Goal: Task Accomplishment & Management: Use online tool/utility

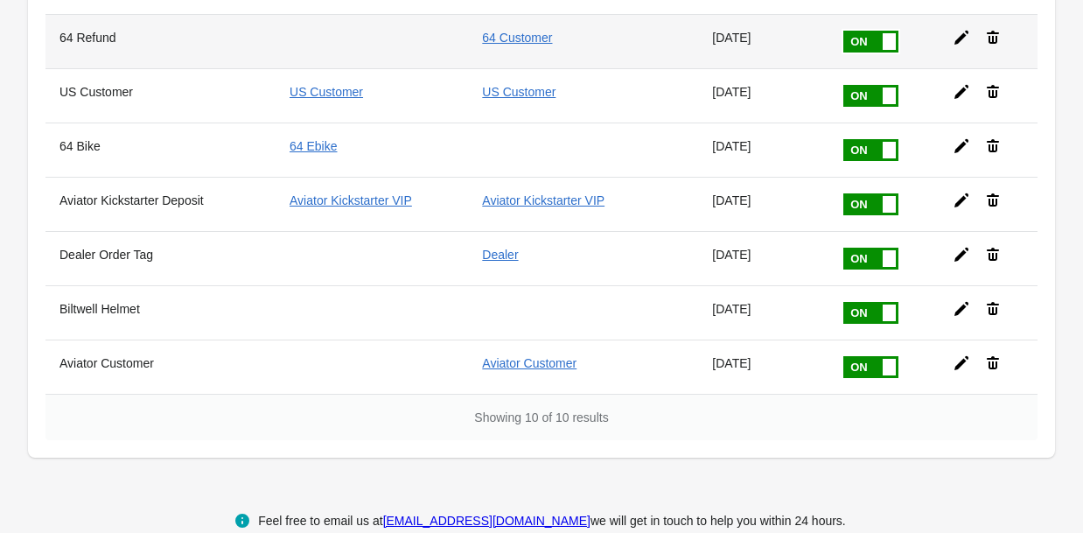
scroll to position [365, 0]
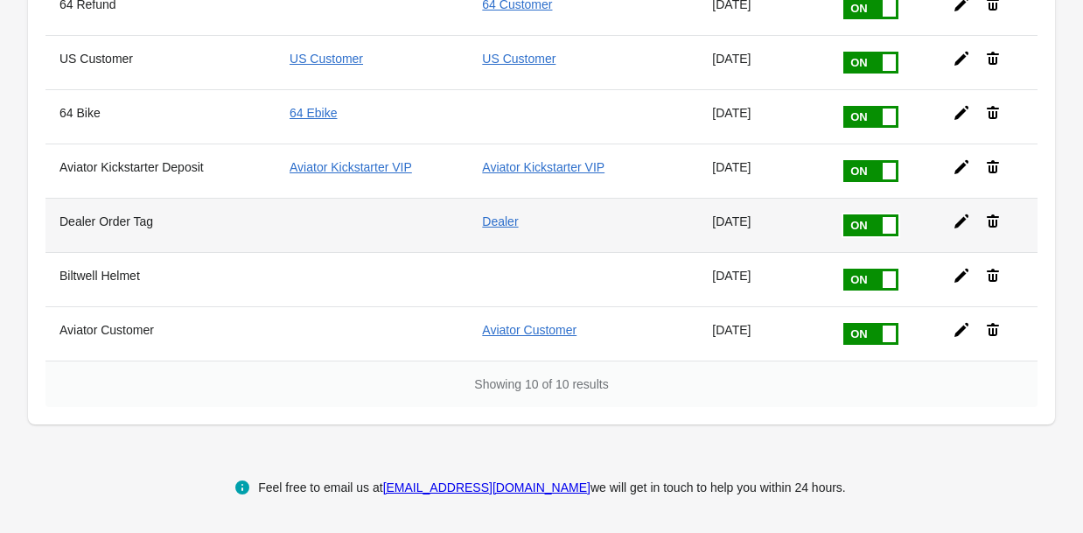
click at [966, 223] on icon at bounding box center [961, 221] width 17 height 17
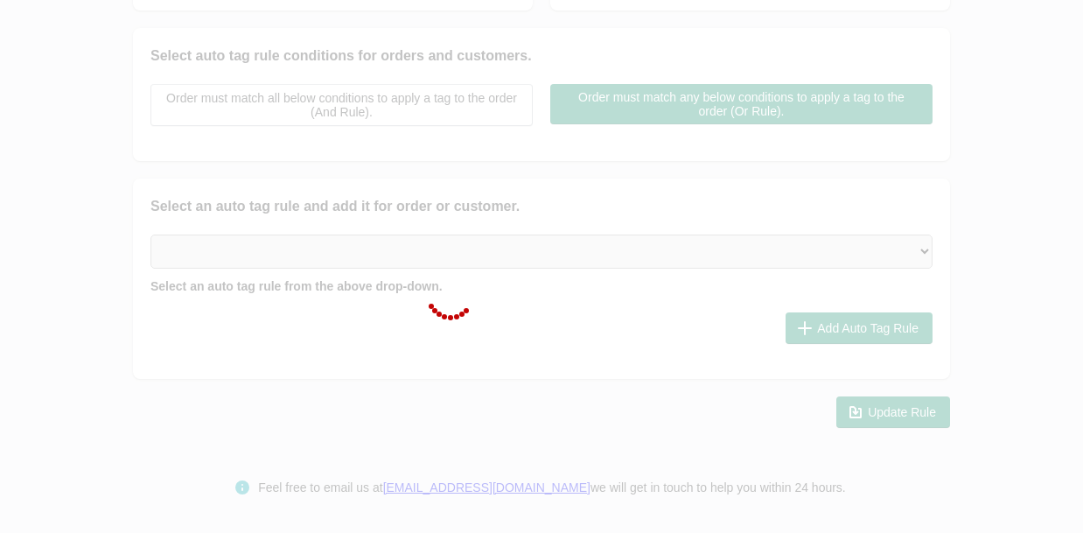
type input "Dealer Order Tag"
checkbox input "true"
type input "Dealer"
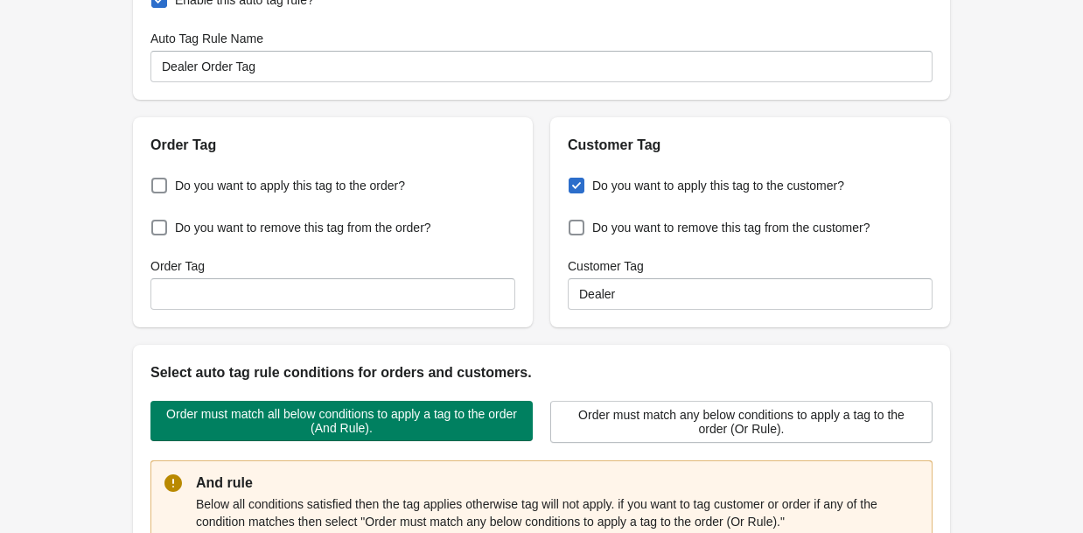
scroll to position [88, 0]
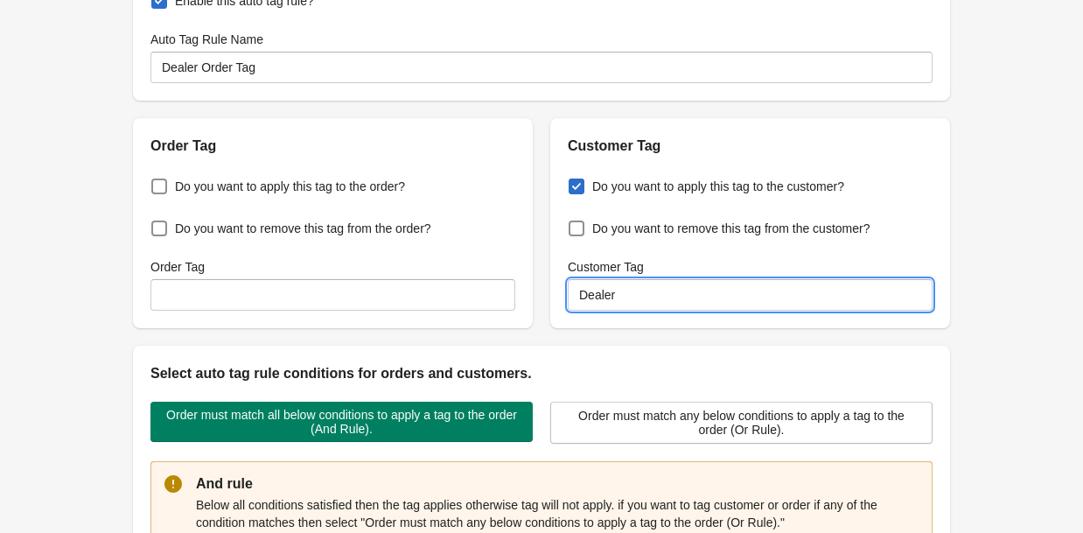
click at [634, 295] on input "Dealer" at bounding box center [750, 294] width 365 height 31
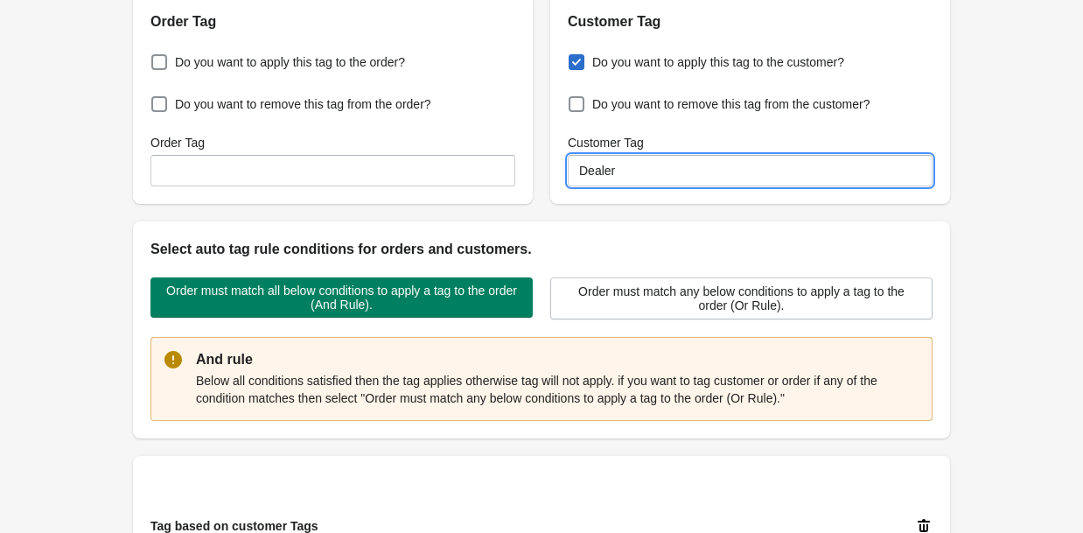
scroll to position [213, 0]
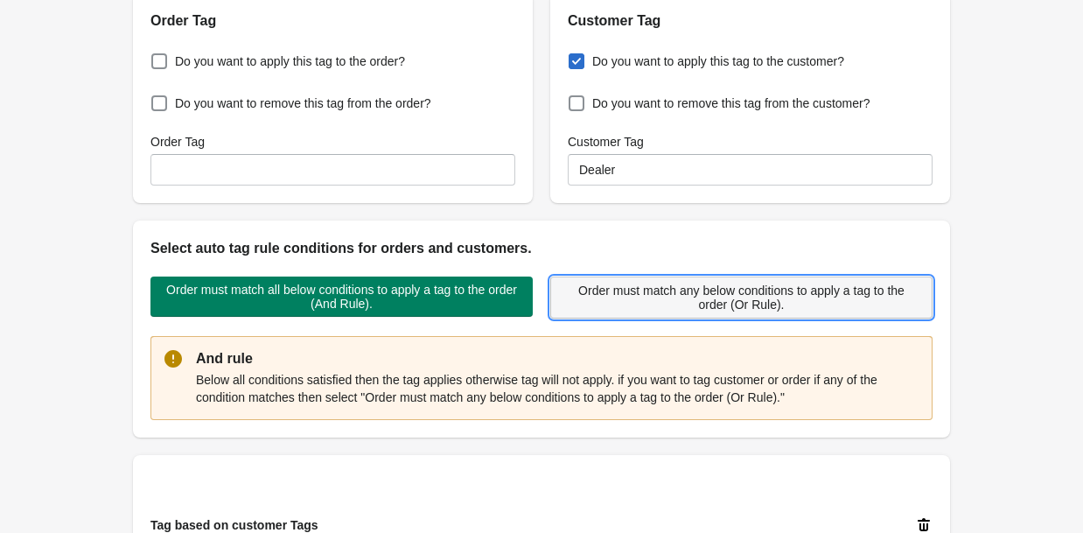
click at [699, 306] on span "Order must match any below conditions to apply a tag to the order (Or Rule)." at bounding box center [741, 297] width 353 height 28
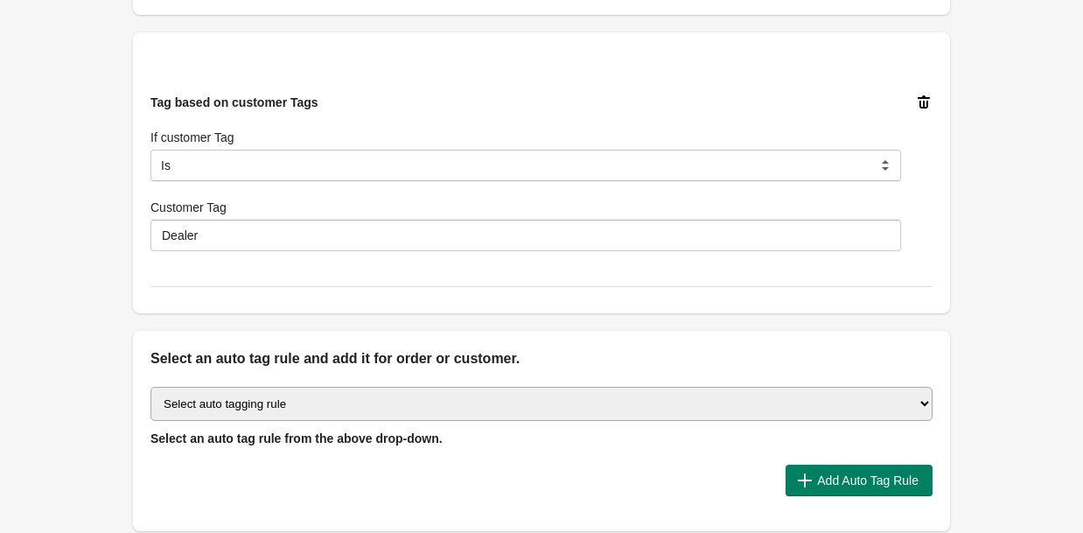
scroll to position [570, 0]
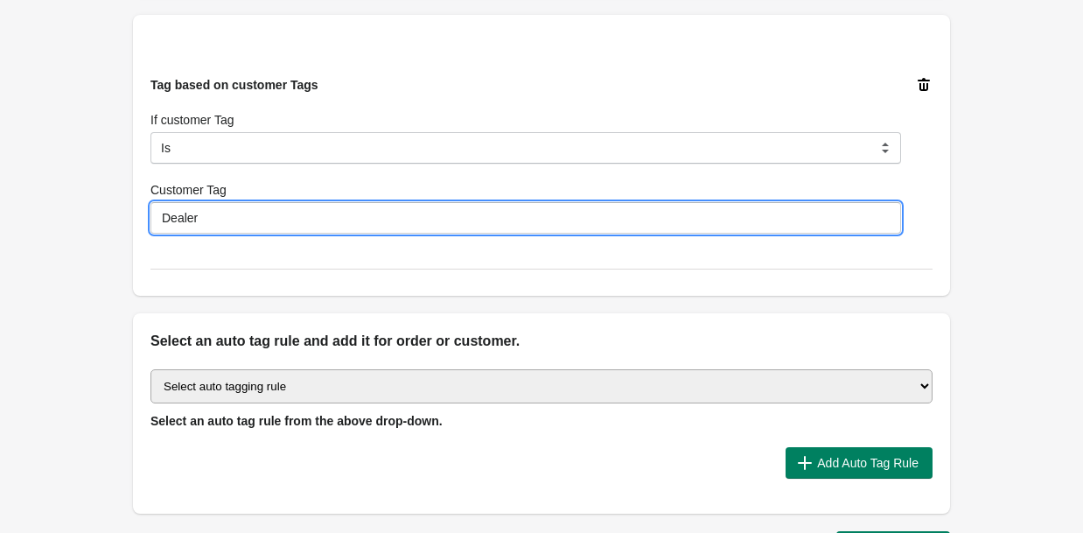
click at [418, 228] on input "Dealer" at bounding box center [525, 217] width 751 height 31
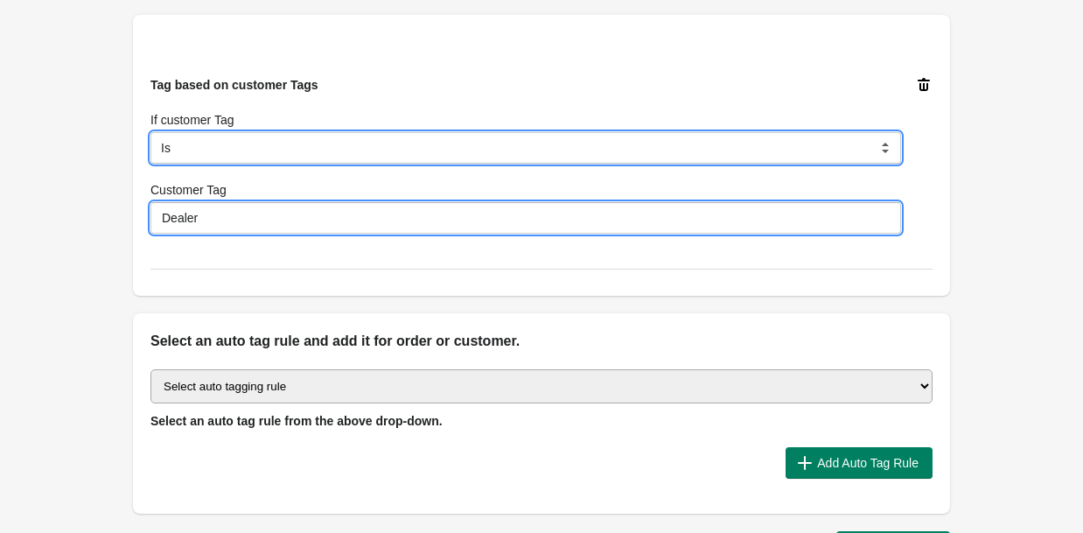
click at [415, 152] on select "Is Contain Is Not Is Not Contain Start With" at bounding box center [525, 147] width 751 height 31
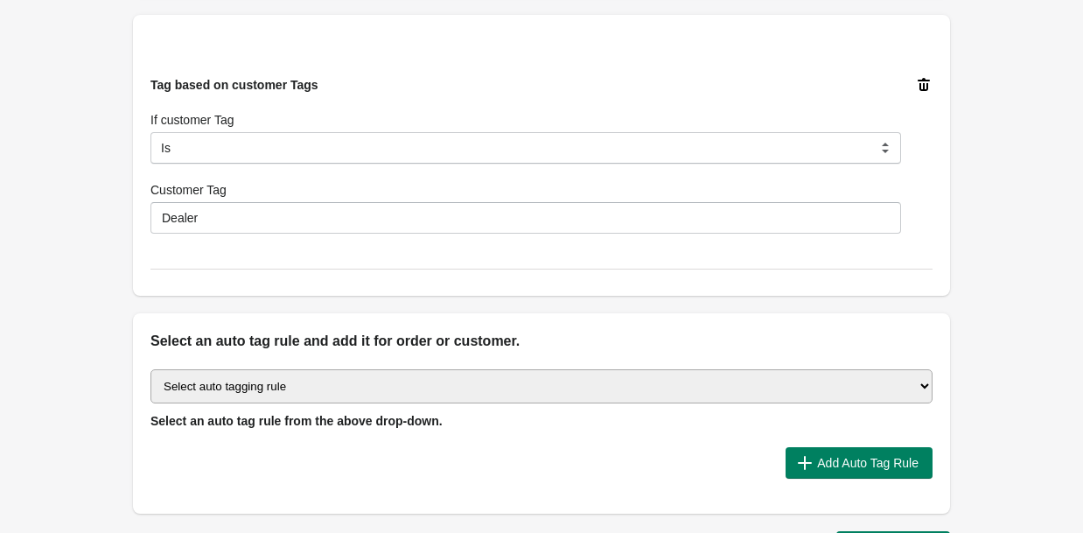
click at [481, 370] on select "Select auto tagging rule Tag by order amount Tag based on the order count (Volu…" at bounding box center [541, 386] width 782 height 34
click at [388, 274] on div "Tag based on customer Tags If customer Tag Is Contain Is Not Is Not Contain Sta…" at bounding box center [541, 155] width 817 height 281
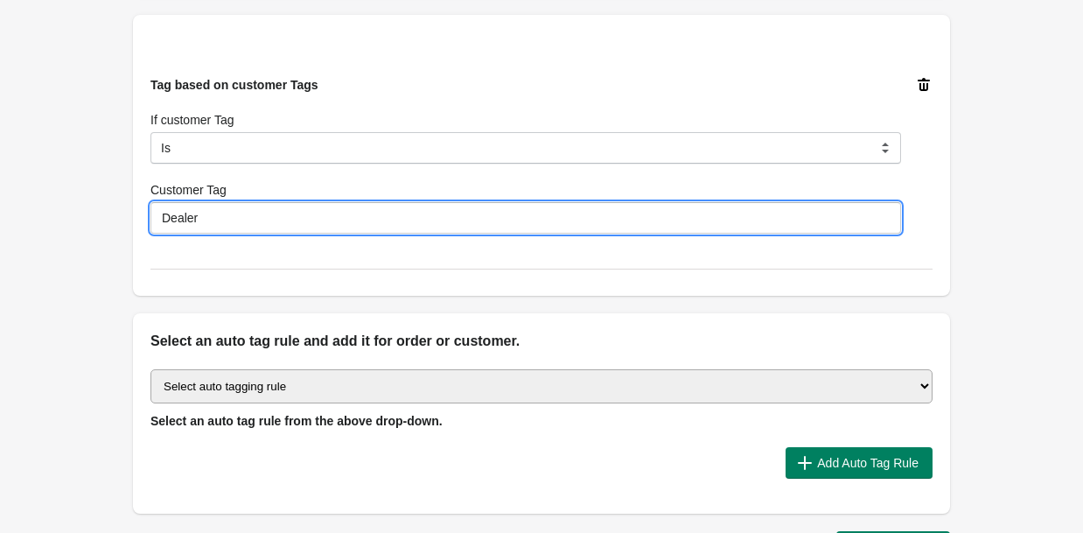
click at [400, 218] on input "Dealer" at bounding box center [525, 217] width 751 height 31
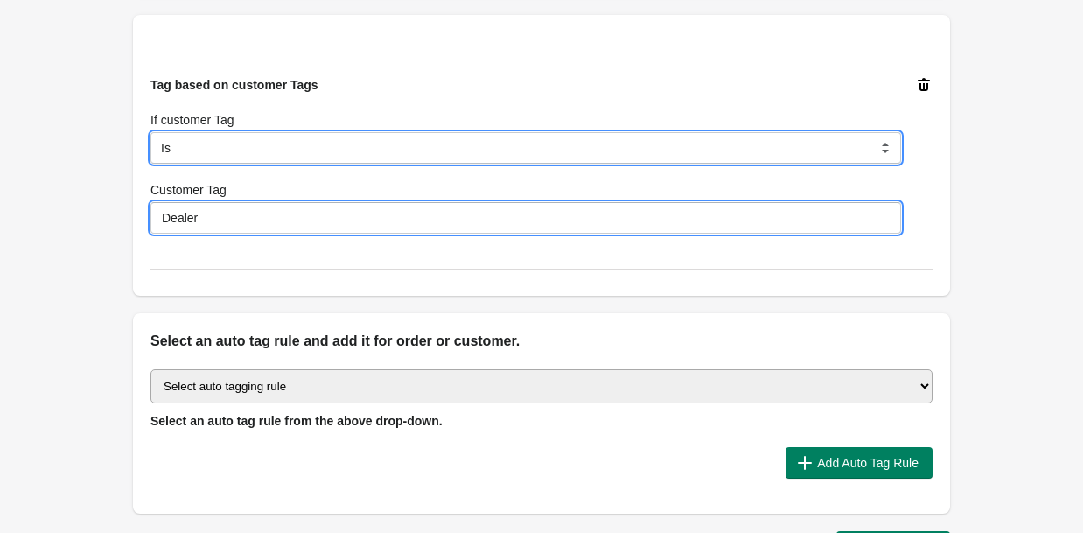
click at [358, 146] on select "Is Contain Is Not Is Not Contain Start With" at bounding box center [525, 147] width 751 height 31
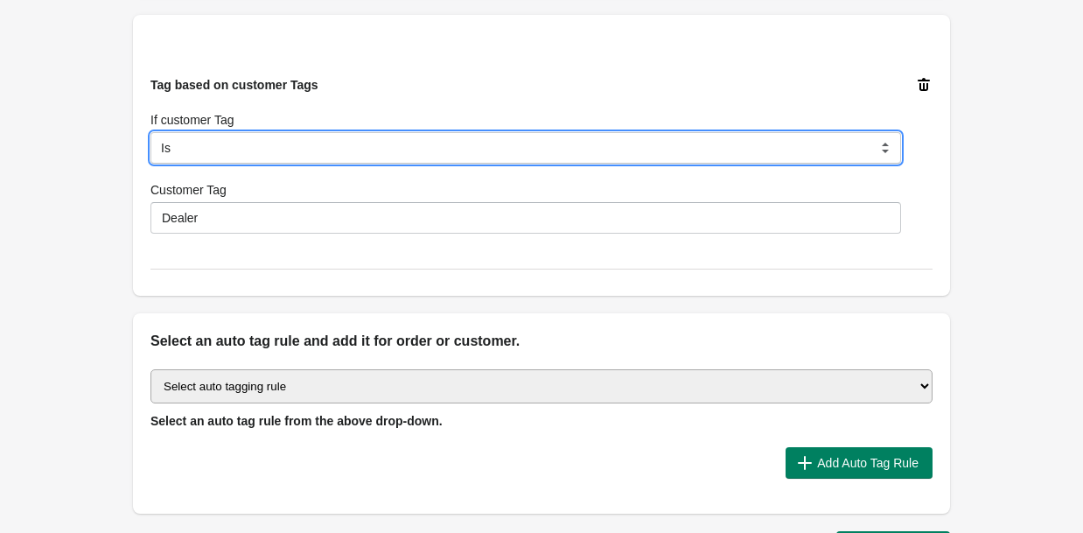
click at [150, 132] on select "Is Contain Is Not Is Not Contain Start With" at bounding box center [525, 147] width 751 height 31
click at [339, 151] on select "Is Contain Is Not Is Not Contain Start With" at bounding box center [525, 147] width 751 height 31
click at [150, 132] on select "Is Contain Is Not Is Not Contain Start With" at bounding box center [525, 147] width 751 height 31
click at [320, 142] on select "Is Contain Is Not Is Not Contain Start With" at bounding box center [525, 147] width 751 height 31
click at [150, 132] on select "Is Contain Is Not Is Not Contain Start With" at bounding box center [525, 147] width 751 height 31
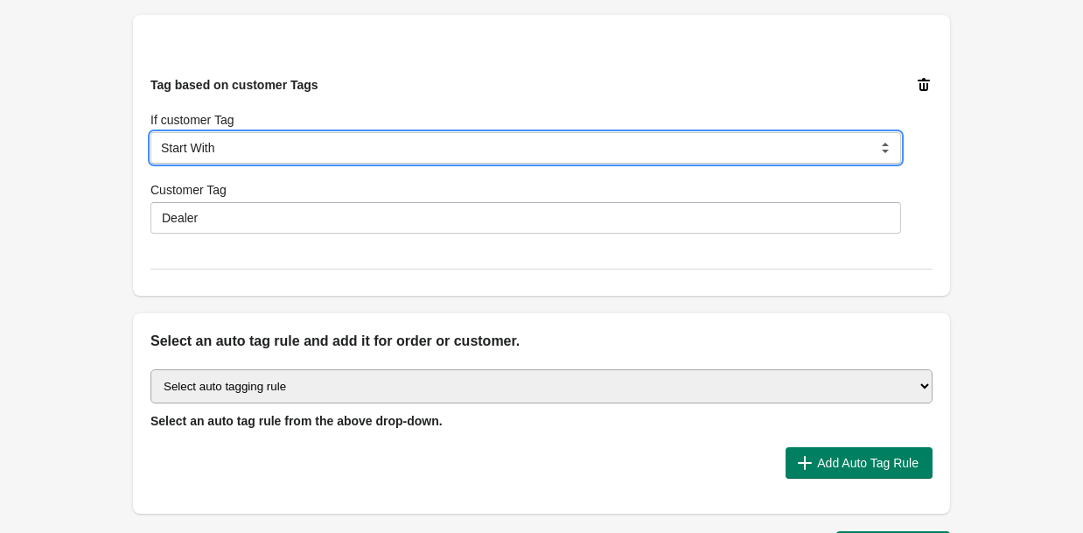
click at [318, 157] on select "Is Contain Is Not Is Not Contain Start With" at bounding box center [525, 147] width 751 height 31
select select "7"
click at [150, 132] on select "Is Contain Is Not Is Not Contain Start With" at bounding box center [525, 147] width 751 height 31
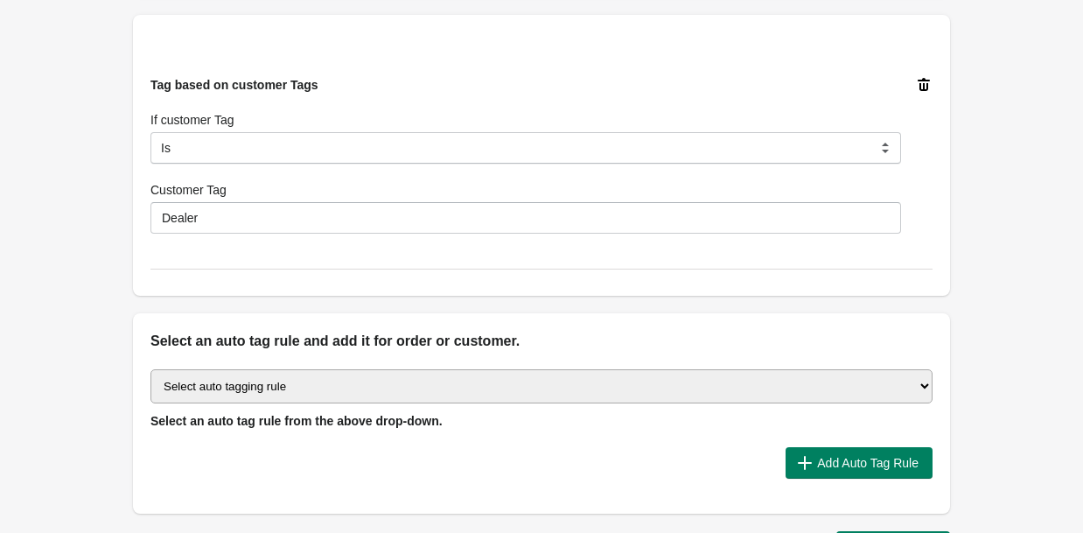
click at [352, 178] on div "Tag based on customer Tags If customer Tag Is Contain Is Not Is Not Contain Sta…" at bounding box center [525, 154] width 751 height 157
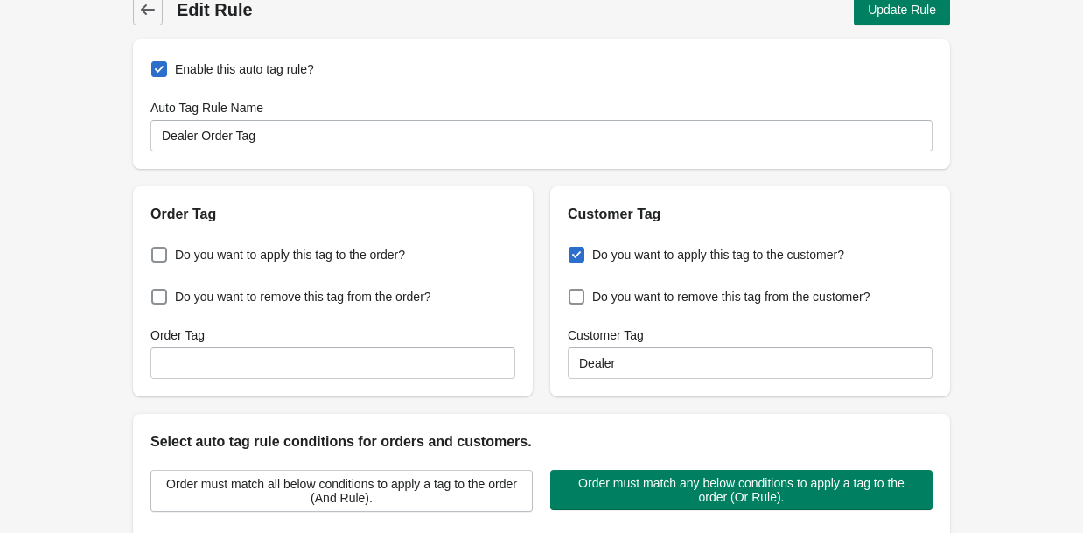
scroll to position [0, 0]
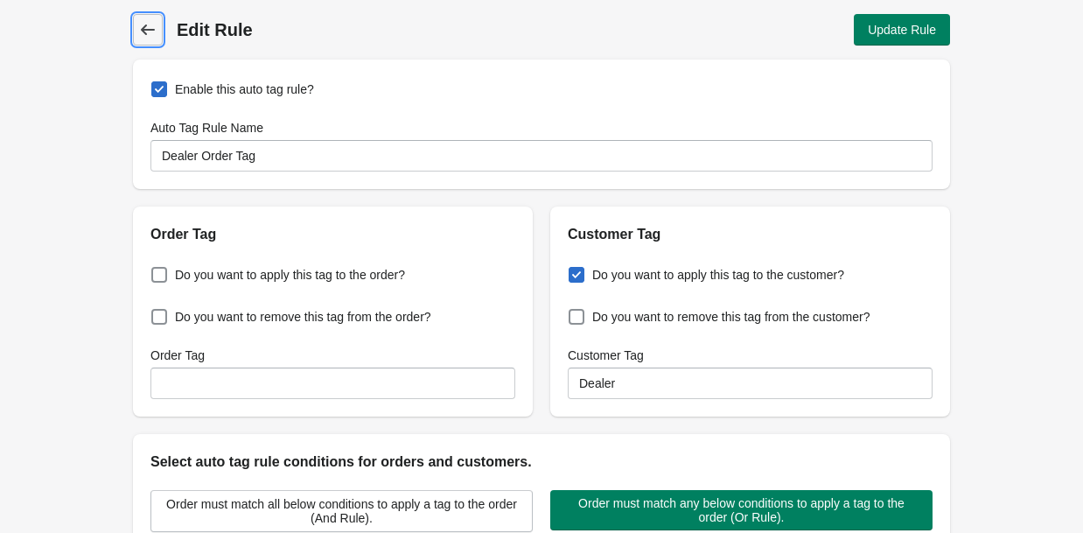
click at [151, 37] on icon at bounding box center [147, 29] width 17 height 17
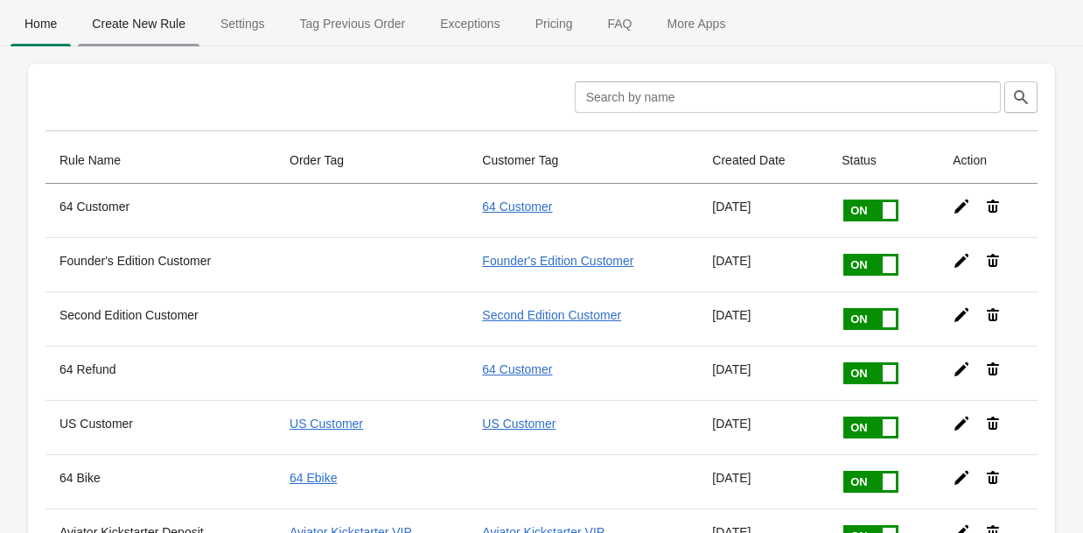
click at [133, 26] on span "Create New Rule" at bounding box center [139, 23] width 122 height 31
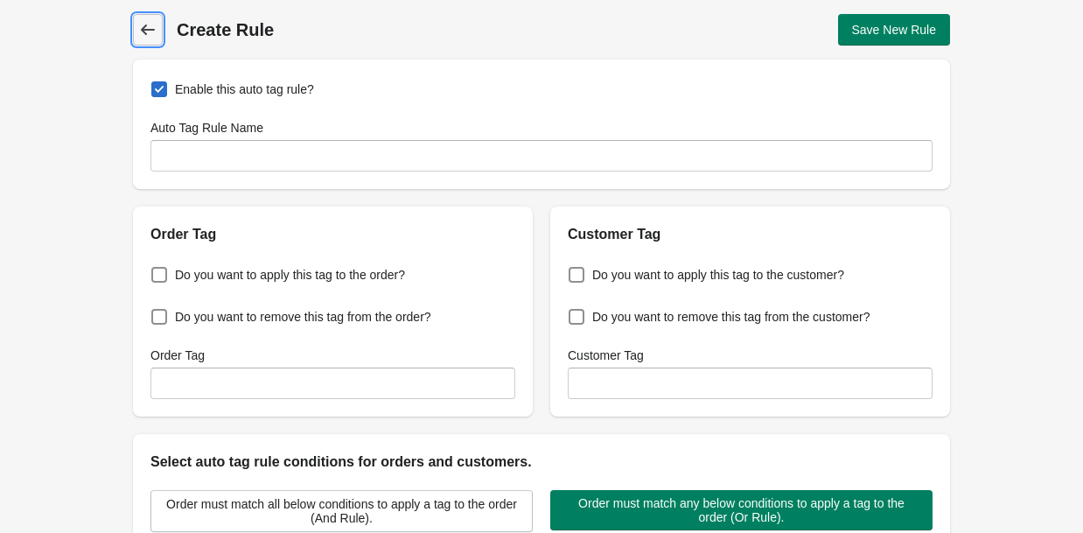
click at [150, 26] on icon at bounding box center [147, 29] width 17 height 17
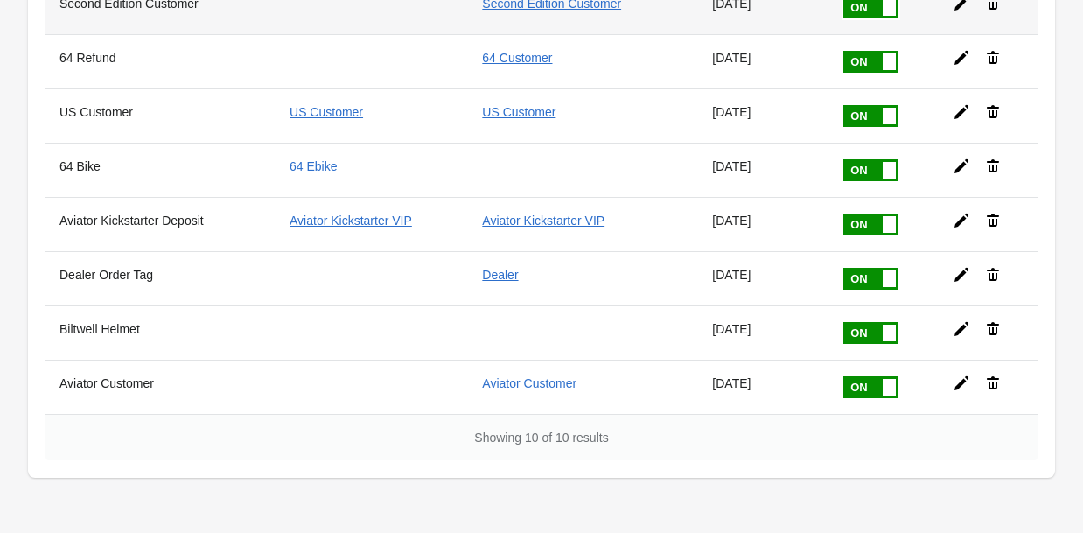
scroll to position [365, 0]
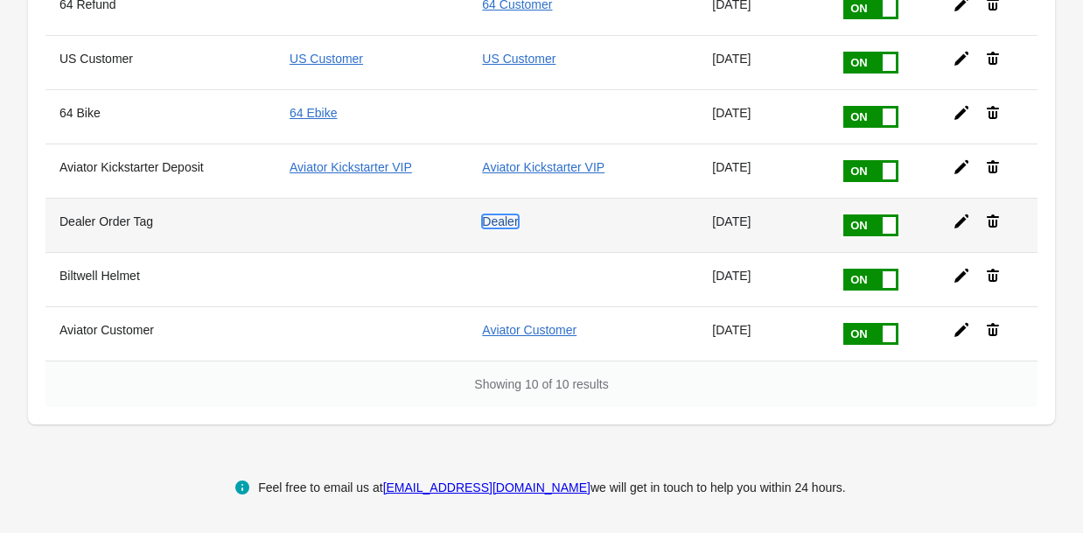
click at [500, 225] on link "Dealer" at bounding box center [500, 221] width 36 height 14
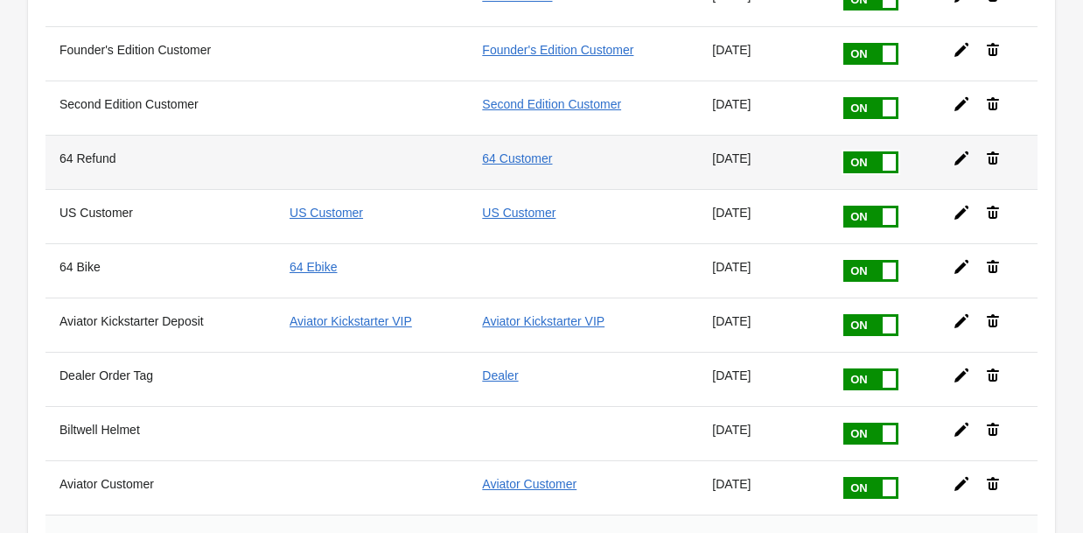
scroll to position [273, 0]
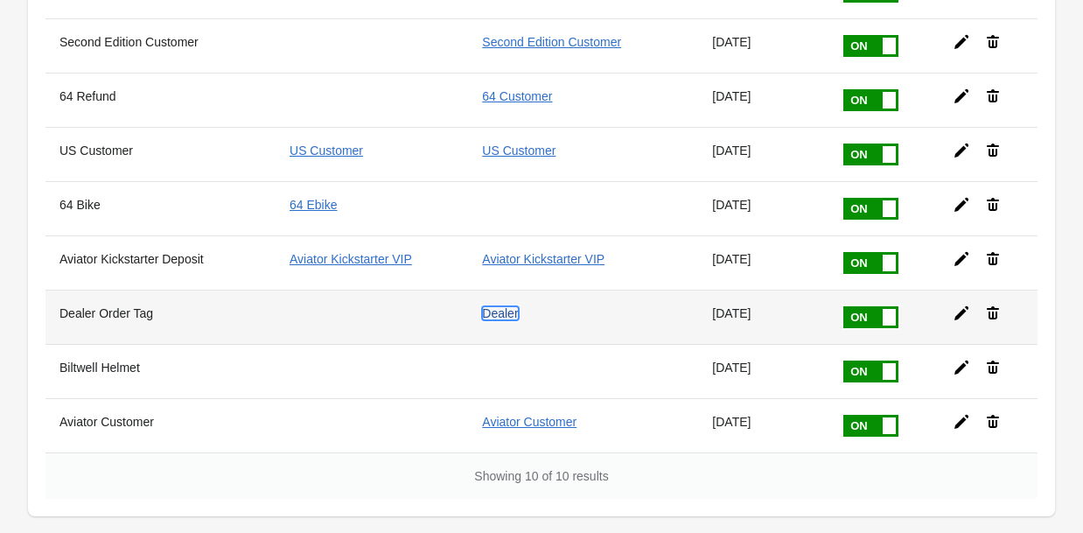
click at [492, 315] on link "Dealer" at bounding box center [500, 313] width 36 height 14
click at [963, 317] on icon at bounding box center [961, 312] width 17 height 17
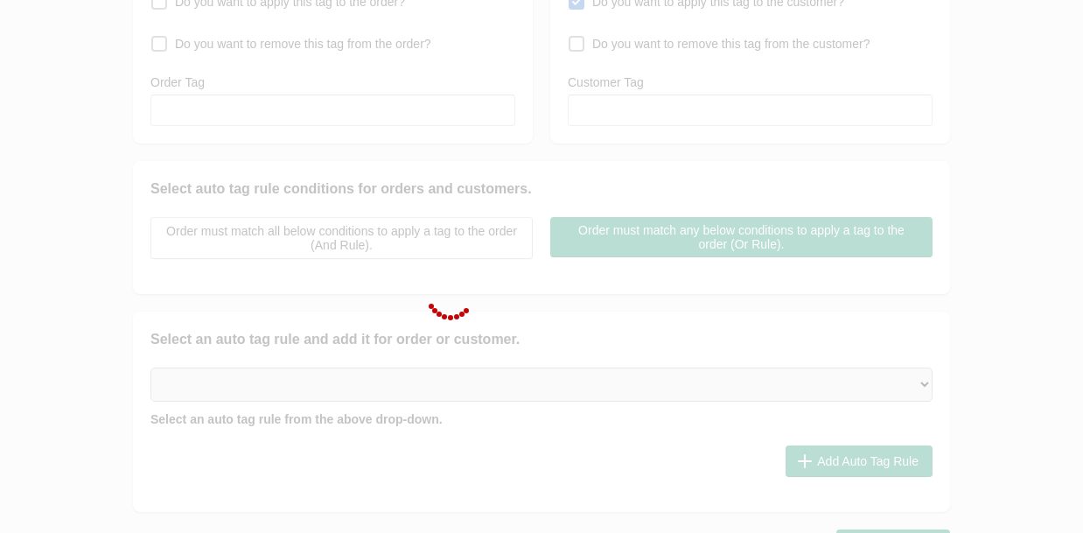
type input "Dealer Order Tag"
checkbox input "true"
type input "Dealer"
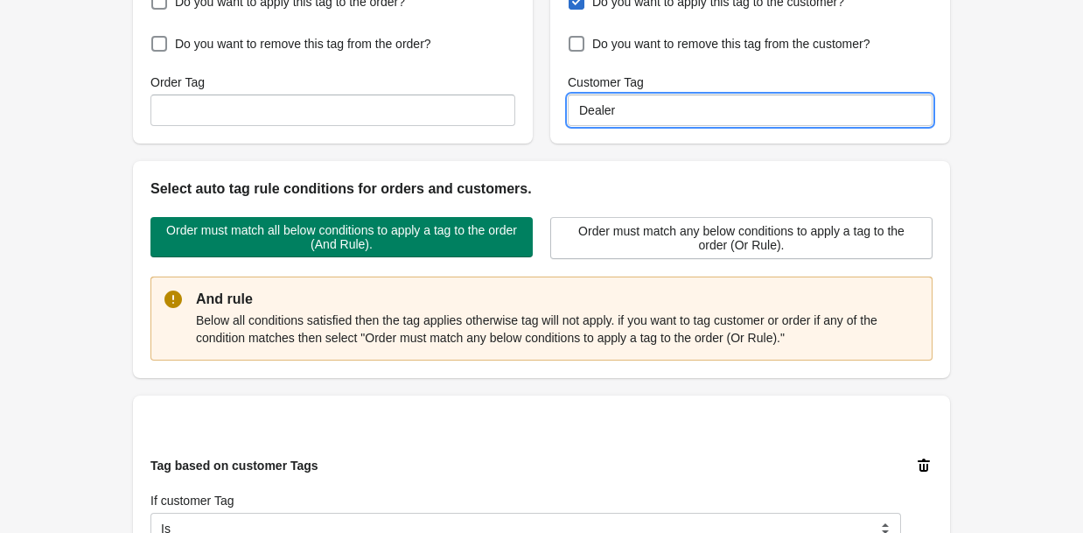
click at [578, 106] on input "Dealer" at bounding box center [750, 109] width 365 height 31
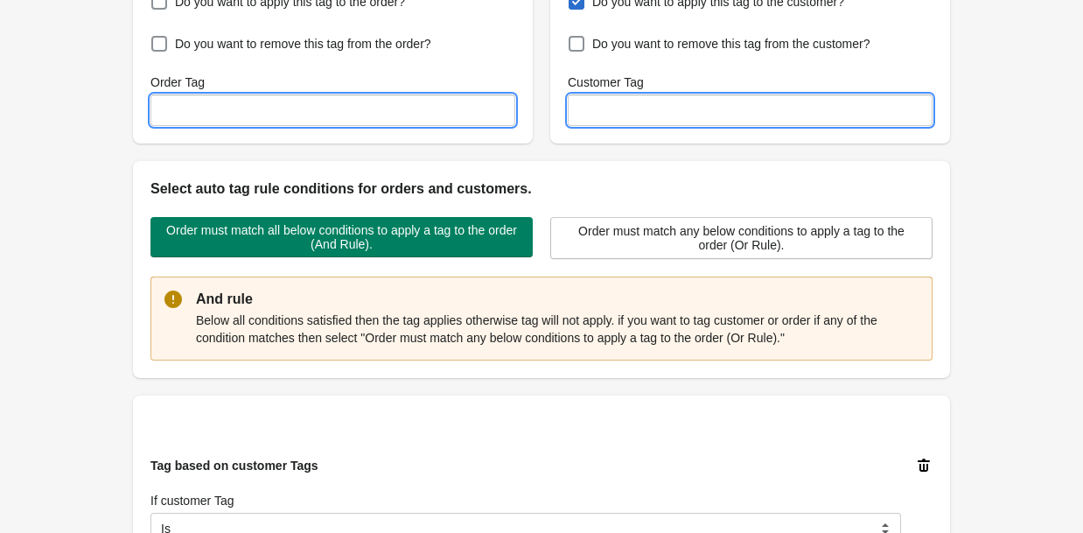
click at [435, 117] on input "Order Tag" at bounding box center [332, 109] width 365 height 31
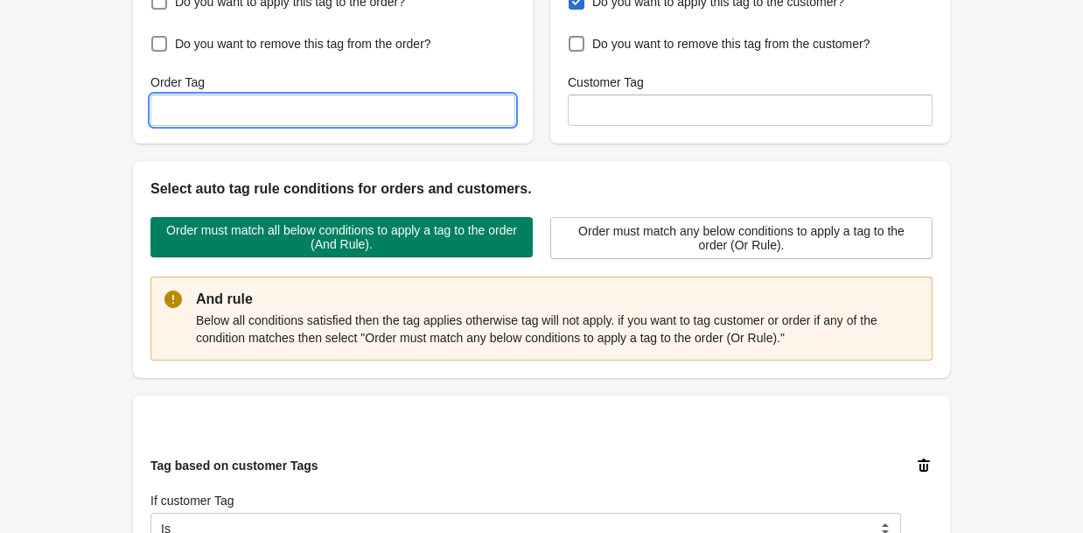
paste input "Dealer"
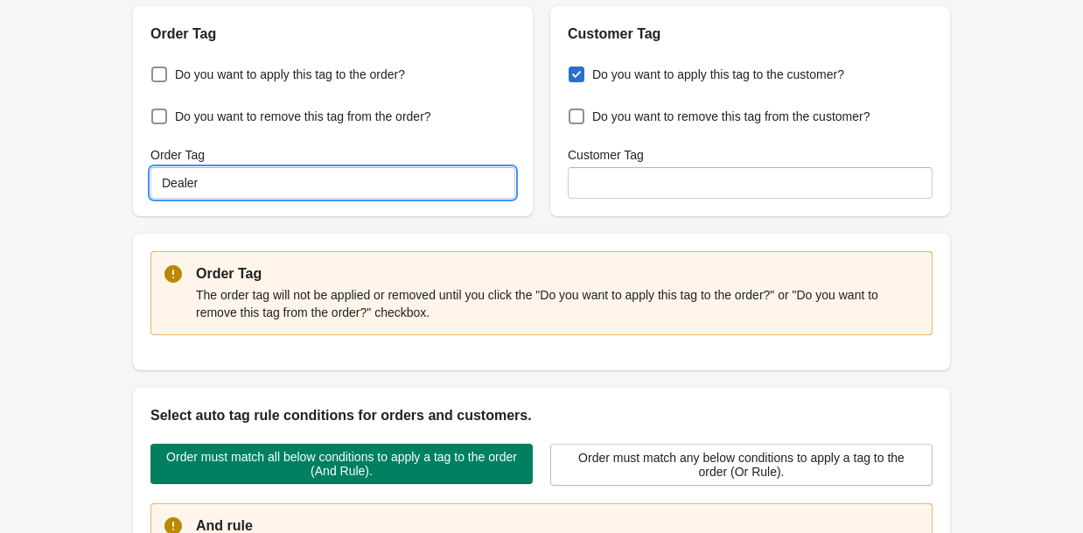
scroll to position [194, 0]
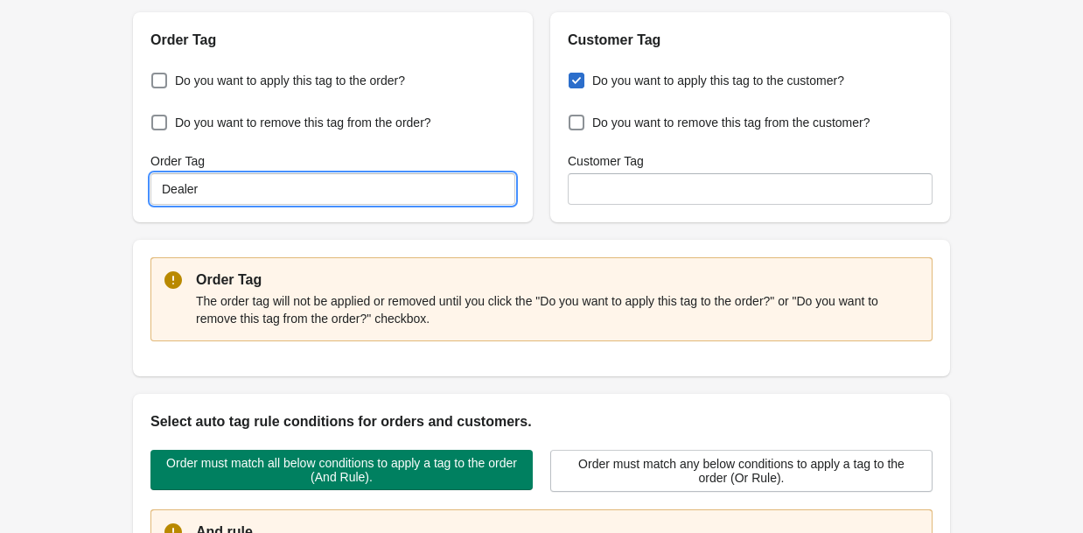
type input "Dealer"
click at [587, 79] on label "Do you want to apply this tag to the customer?" at bounding box center [706, 80] width 276 height 24
click at [573, 76] on input "Do you want to apply this tag to the customer?" at bounding box center [572, 75] width 1 height 1
checkbox input "false"
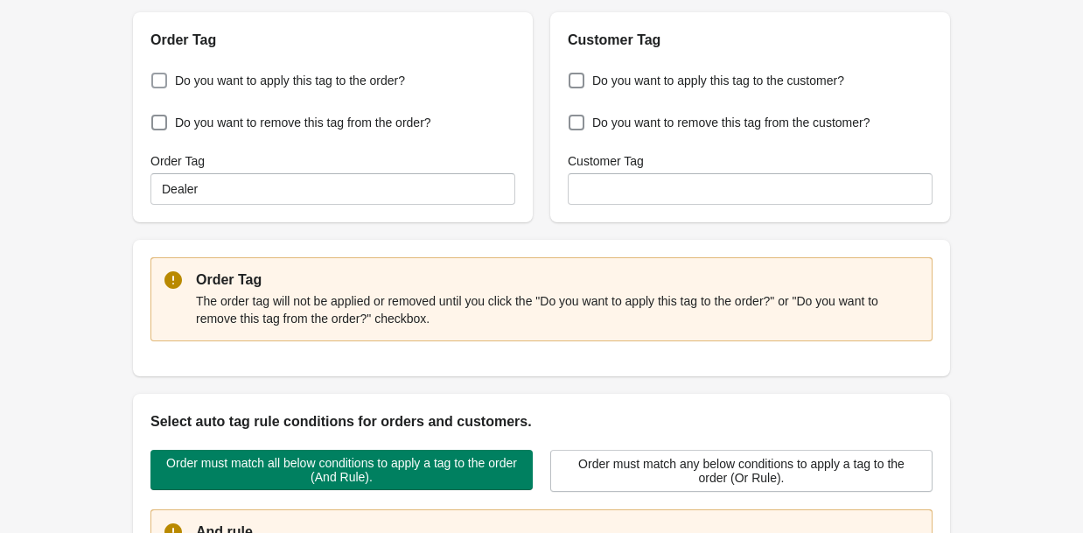
click at [286, 72] on span "Do you want to apply this tag to the order?" at bounding box center [290, 80] width 230 height 17
click at [156, 75] on input "Do you want to apply this tag to the order?" at bounding box center [155, 75] width 1 height 1
checkbox input "true"
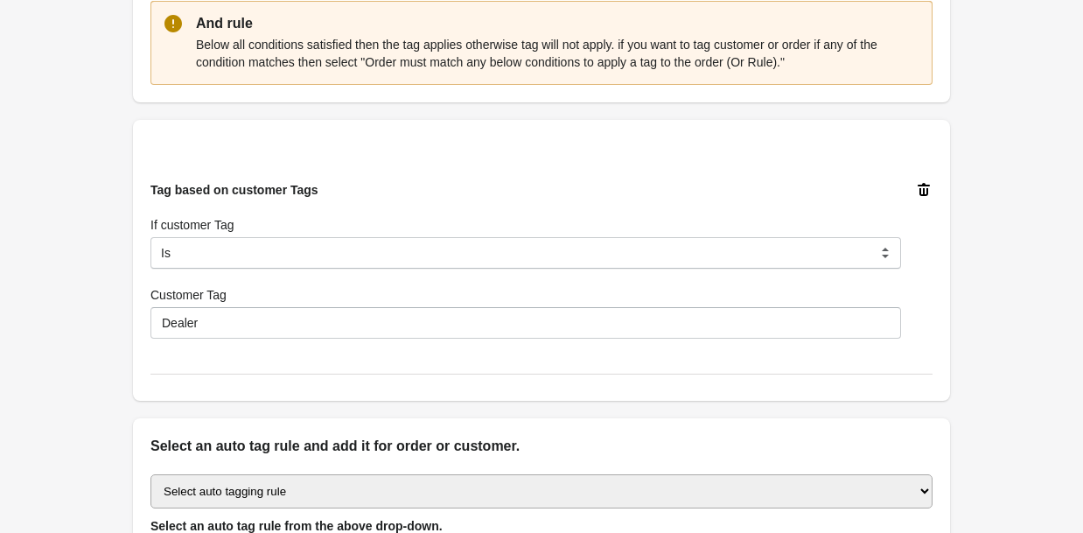
scroll to position [581, 0]
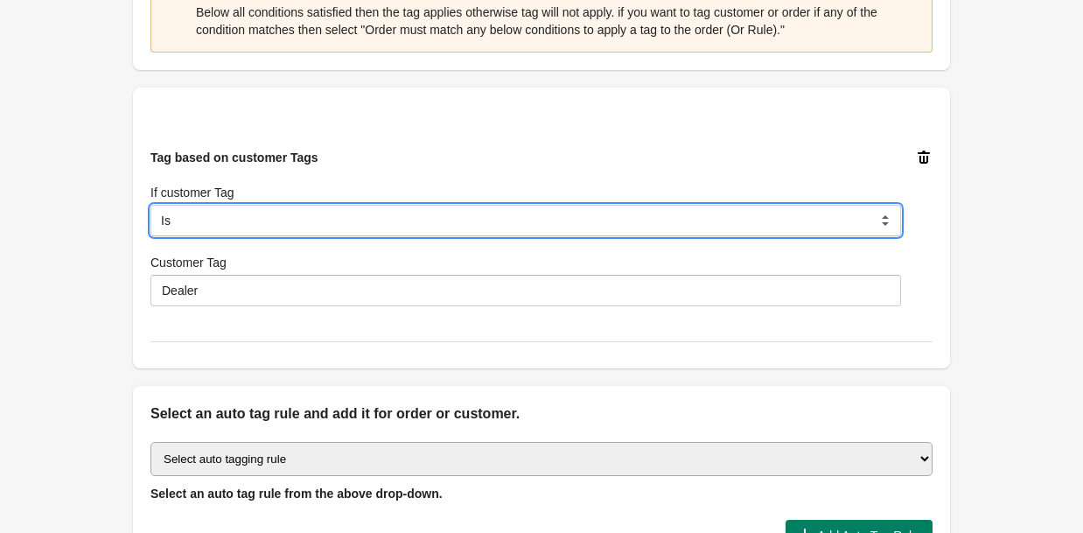
click at [408, 221] on select "Is Contain Is Not Is Not Contain Start With" at bounding box center [525, 220] width 751 height 31
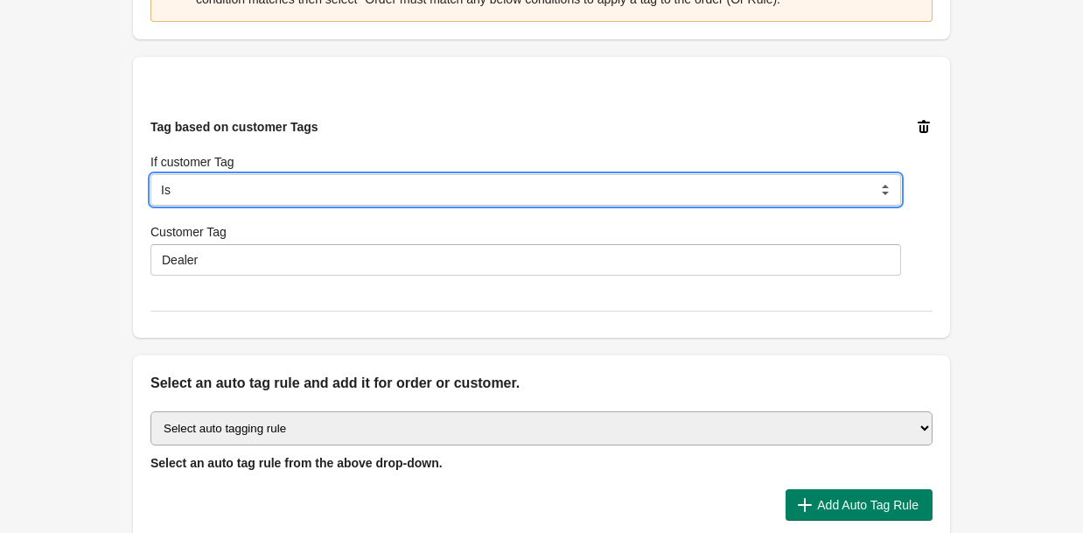
scroll to position [788, 0]
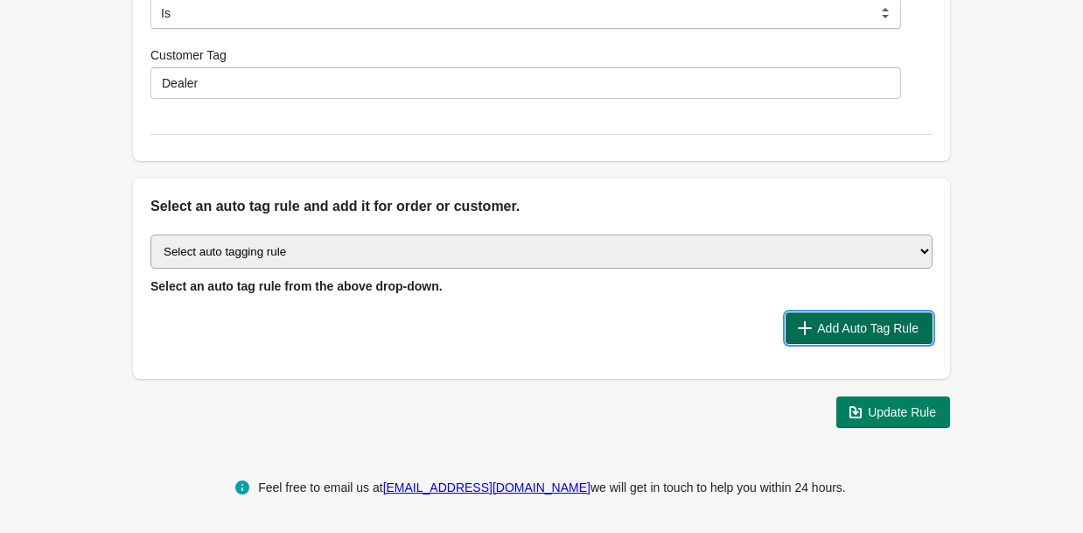
click at [865, 332] on span "Add Auto Tag Rule" at bounding box center [867, 328] width 101 height 14
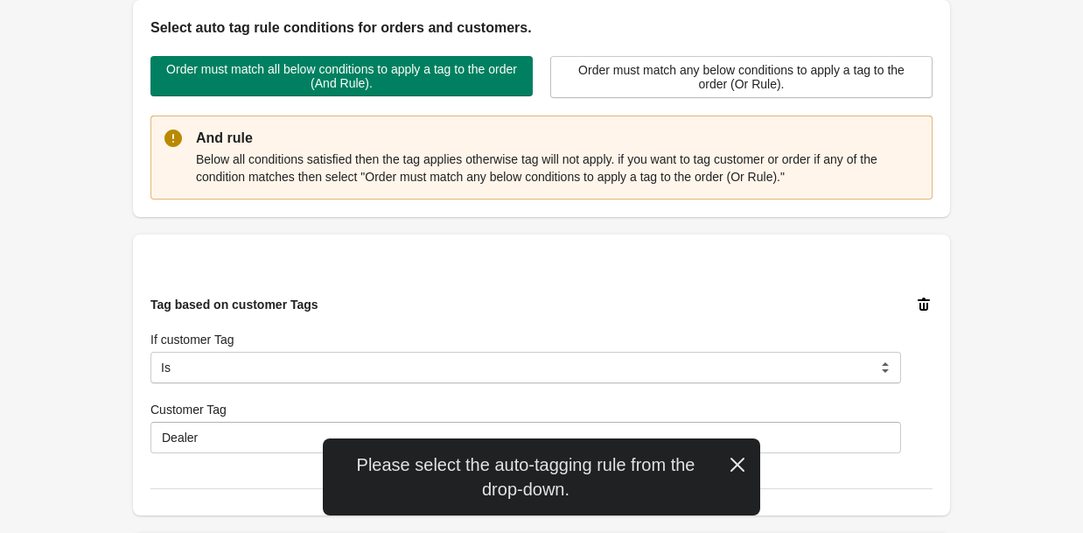
scroll to position [436, 0]
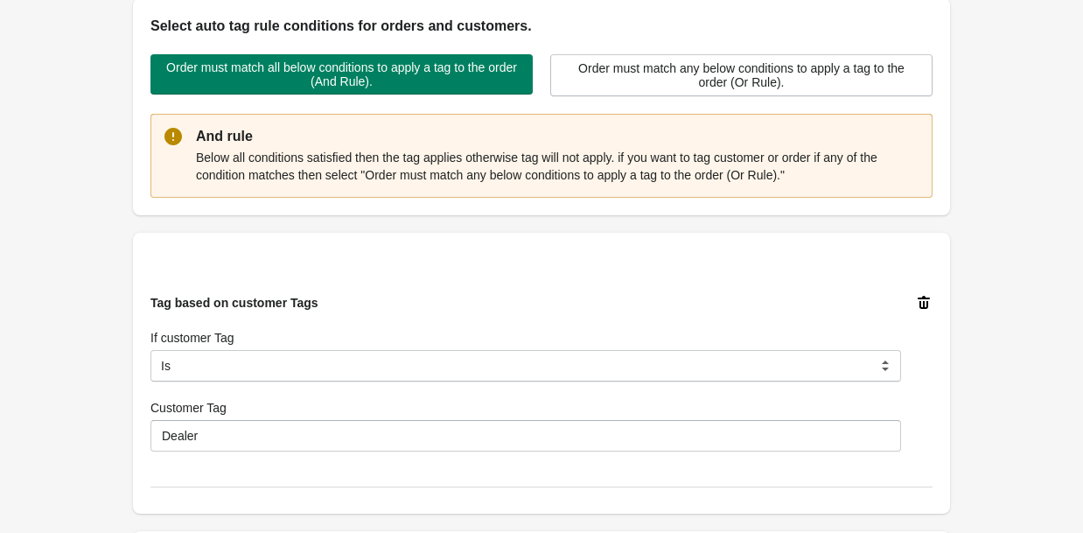
click at [211, 452] on div "Tag based on customer Tags If customer Tag Is Contain Is Not Is Not Contain Sta…" at bounding box center [541, 373] width 782 height 228
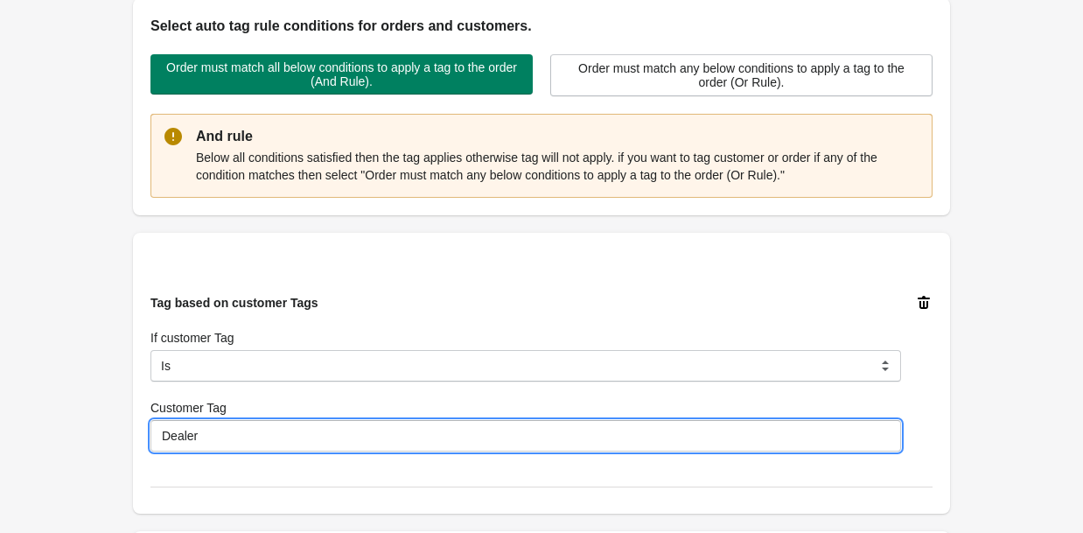
click at [211, 447] on input "Dealer" at bounding box center [525, 435] width 751 height 31
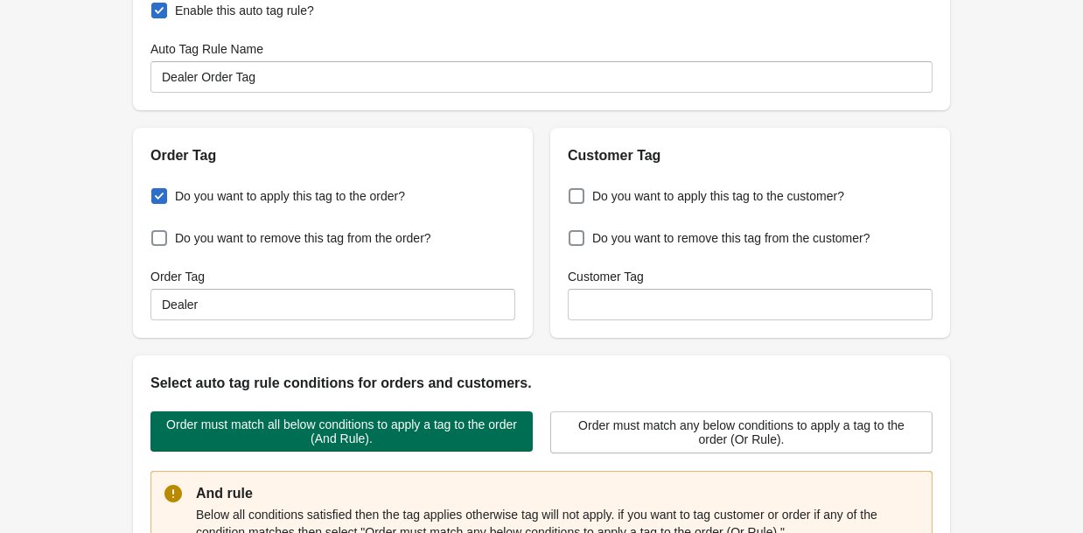
scroll to position [425, 0]
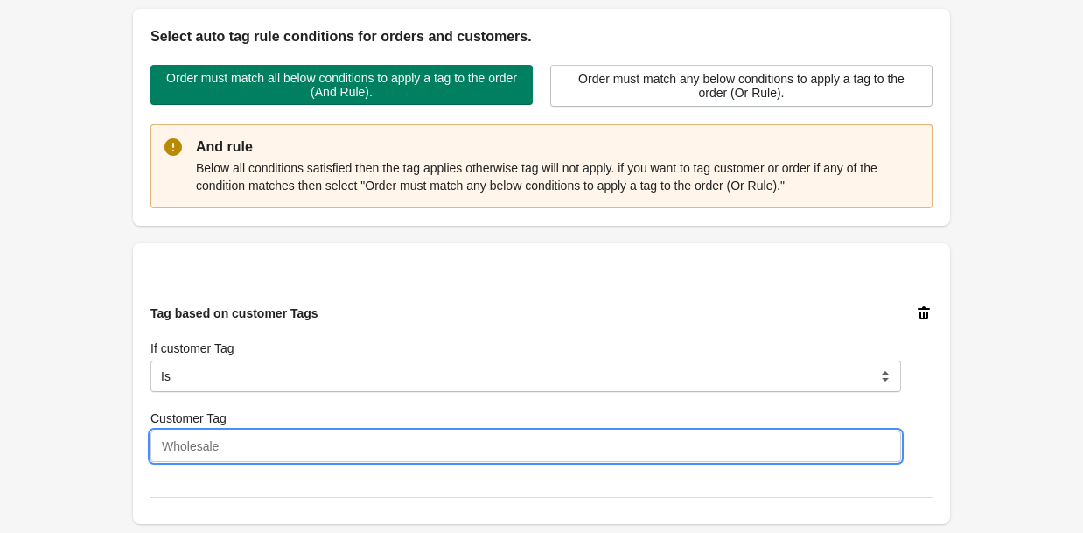
click at [258, 437] on input "Customer Tag" at bounding box center [525, 445] width 751 height 31
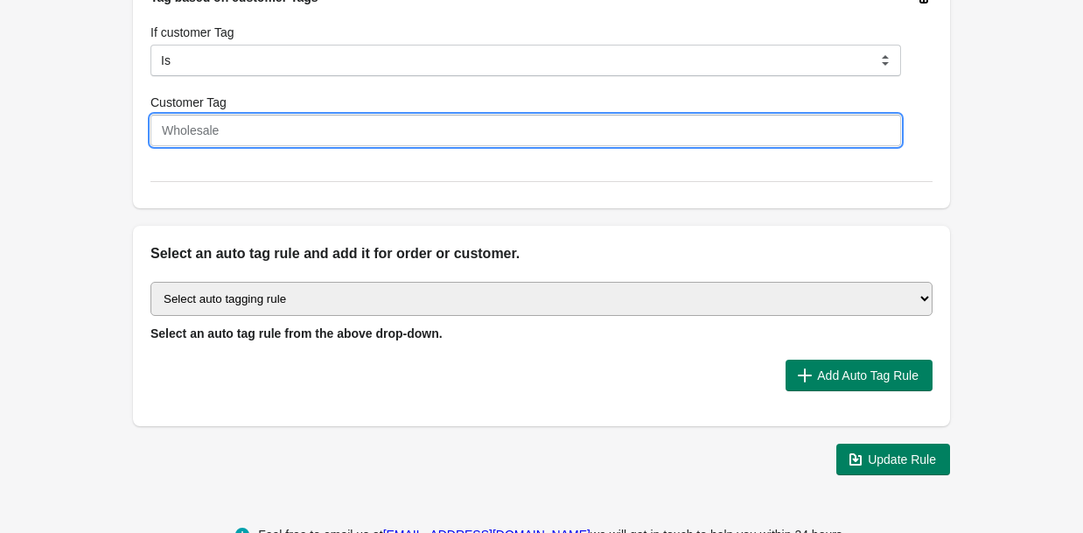
scroll to position [788, 0]
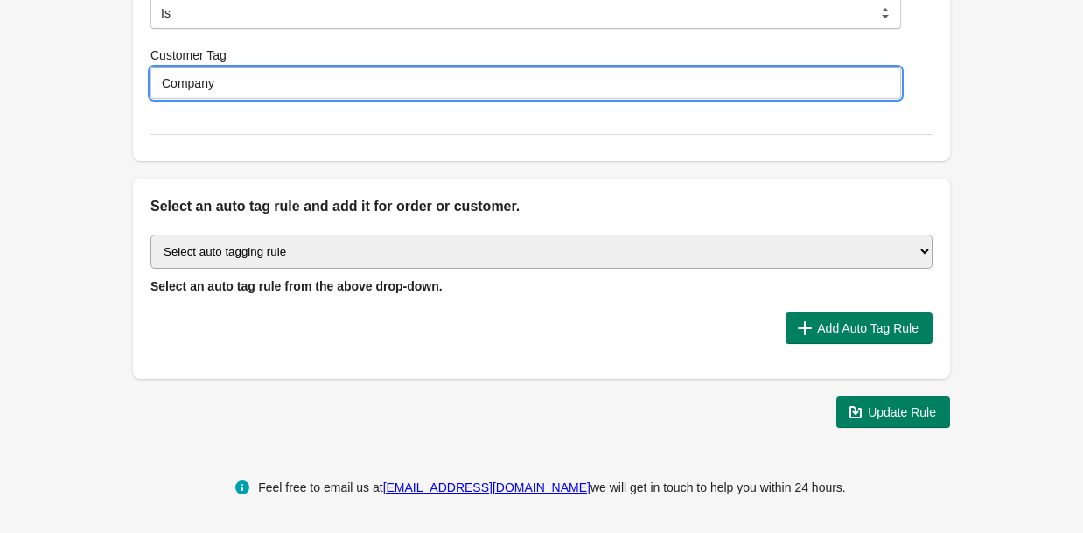
type input "Company"
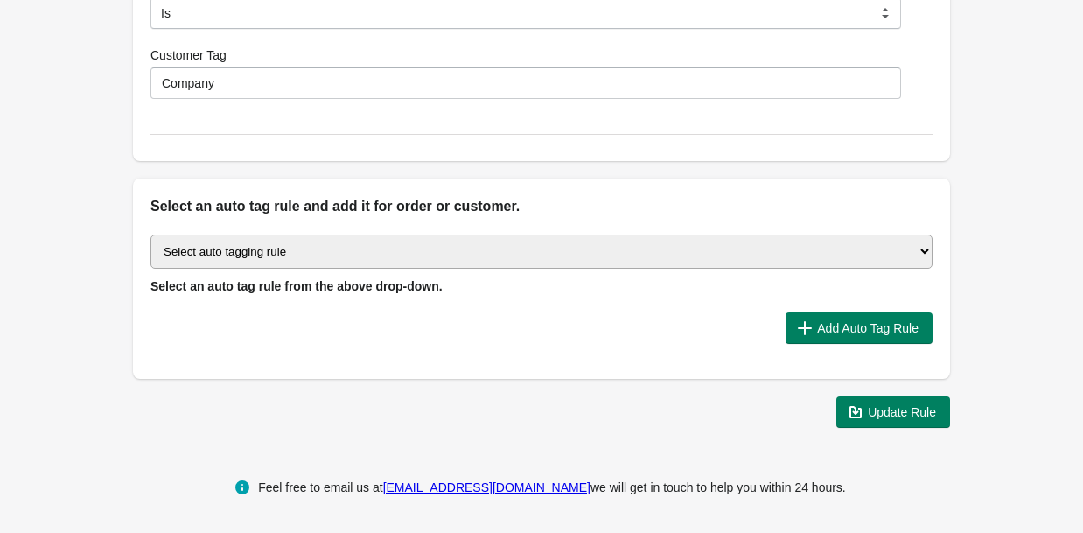
click at [935, 104] on div "Tag based on customer Tags If customer Tag Is Contain Is Not Is Not Contain Sta…" at bounding box center [541, 20] width 817 height 281
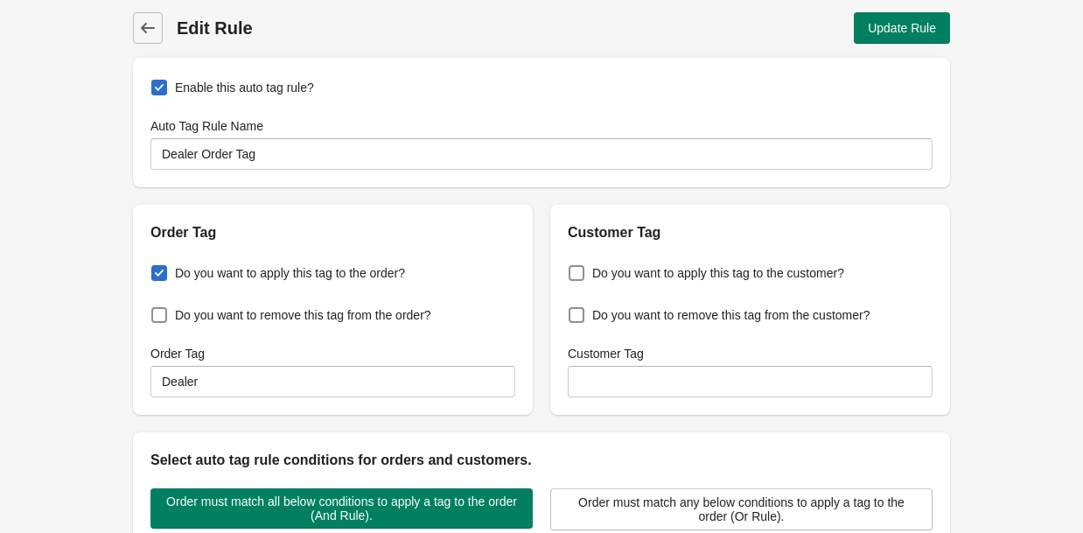
scroll to position [0, 0]
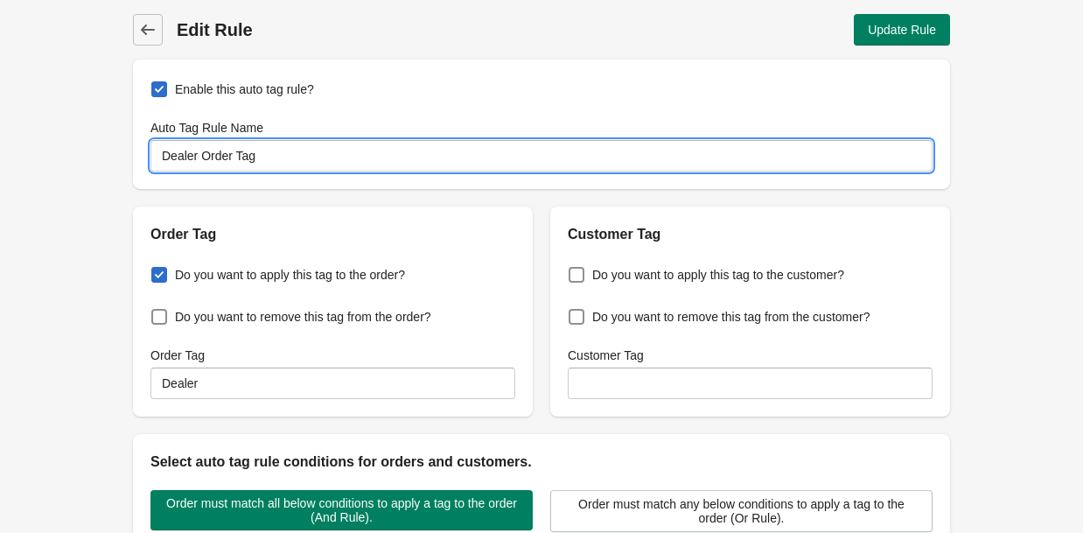
click at [285, 157] on input "Dealer Order Tag" at bounding box center [541, 155] width 782 height 31
click at [527, 196] on div "Order Tag Do you want to apply this tag to the order? Do you want to remove thi…" at bounding box center [532, 304] width 835 height 224
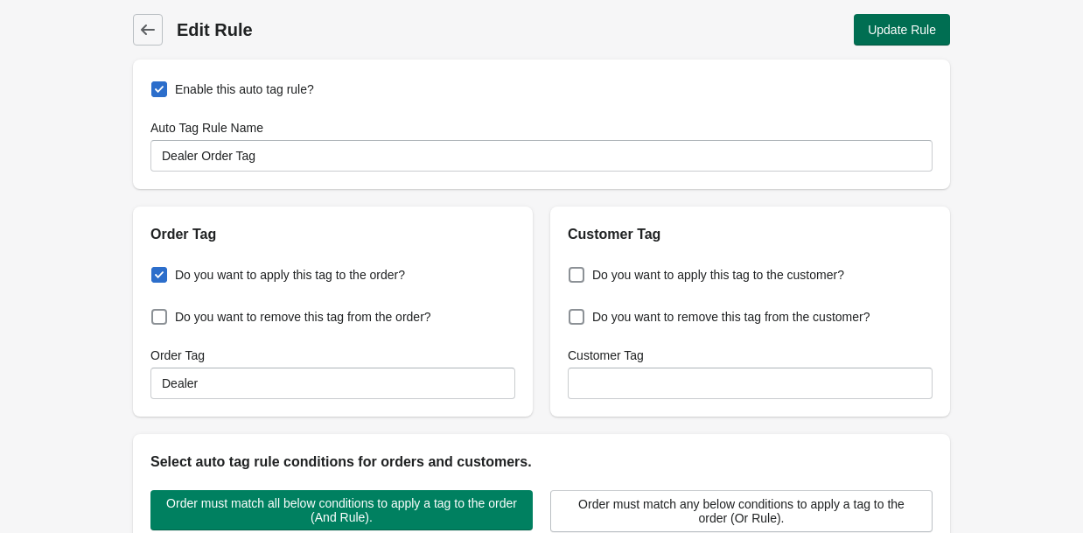
click at [926, 21] on button "Update Rule" at bounding box center [902, 29] width 96 height 31
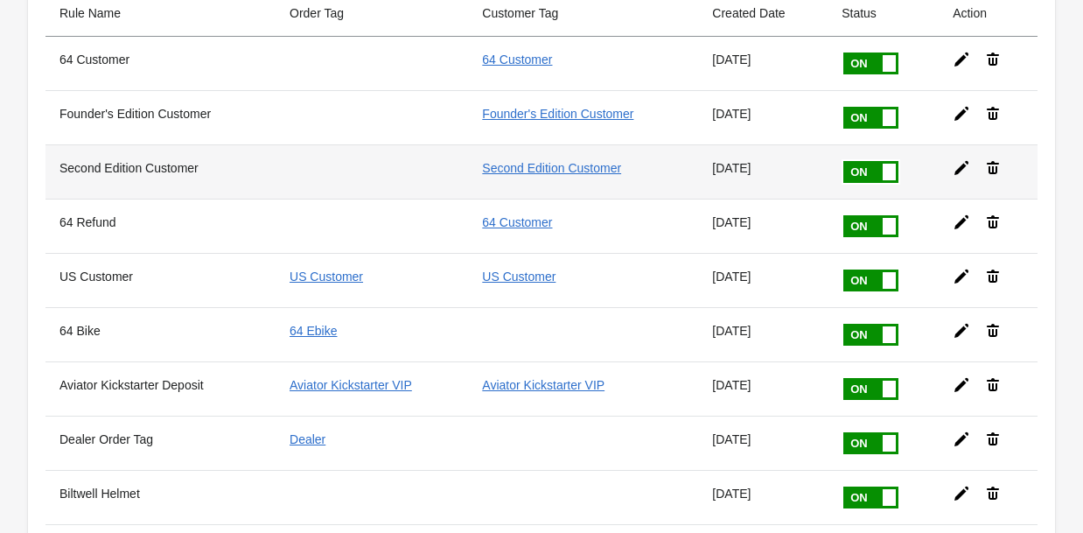
scroll to position [257, 0]
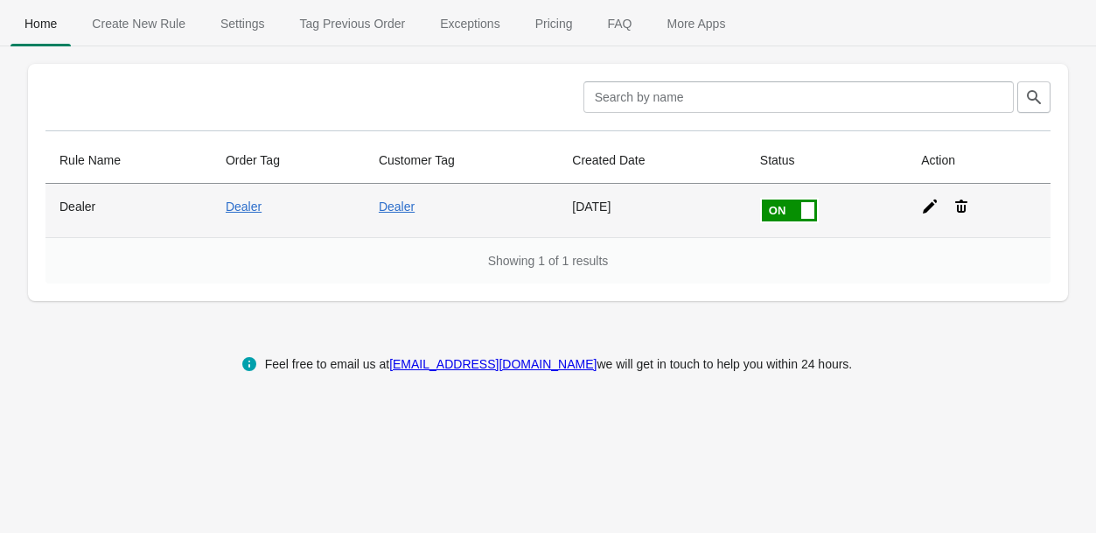
click at [926, 205] on icon at bounding box center [929, 206] width 17 height 17
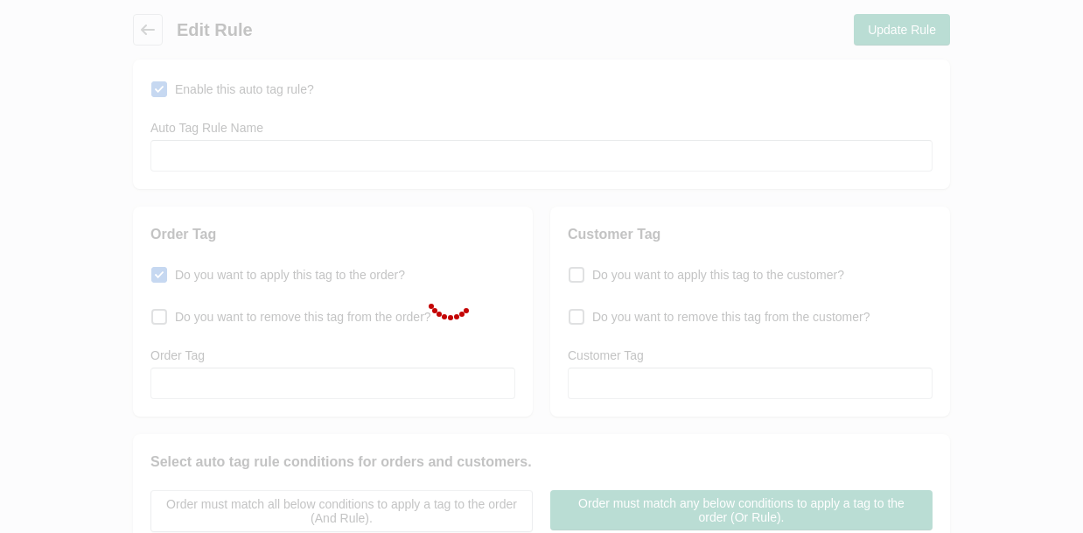
type input "Dealer"
checkbox input "true"
type input "Dealer"
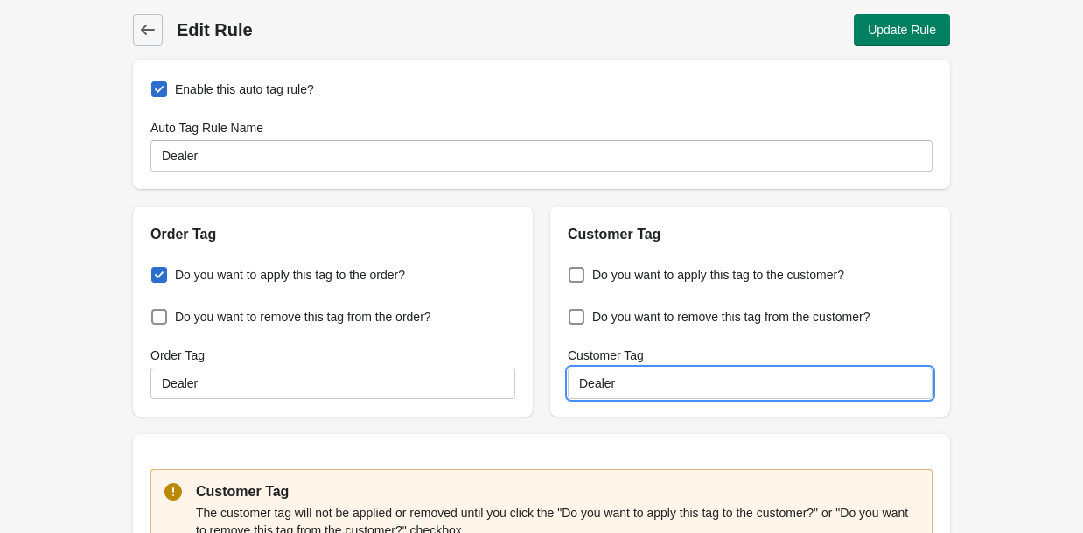
click at [628, 373] on input "Dealer" at bounding box center [750, 382] width 365 height 31
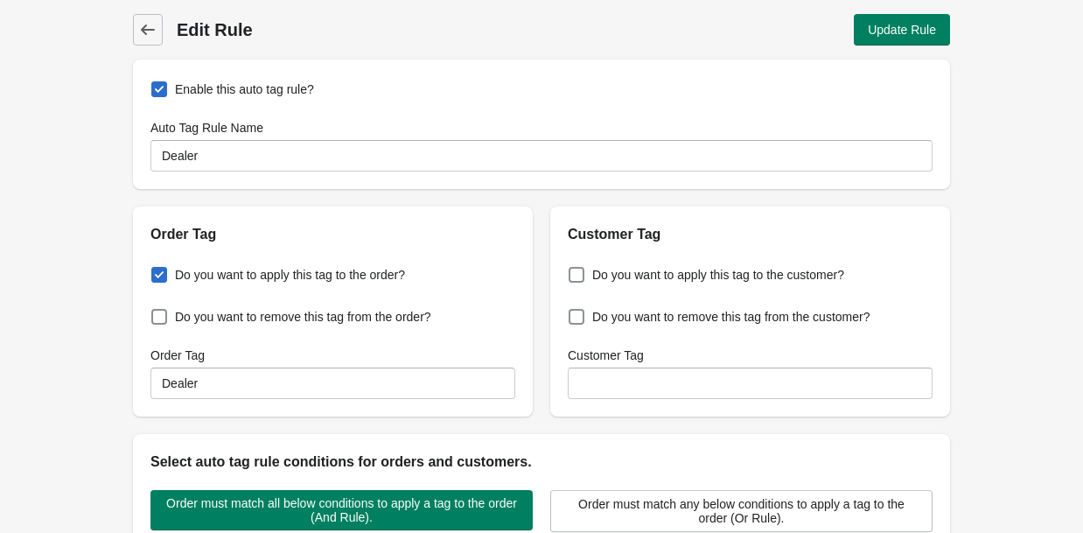
click at [533, 215] on div "Order Tag Do you want to apply this tag to the order? Do you want to remove thi…" at bounding box center [532, 304] width 835 height 224
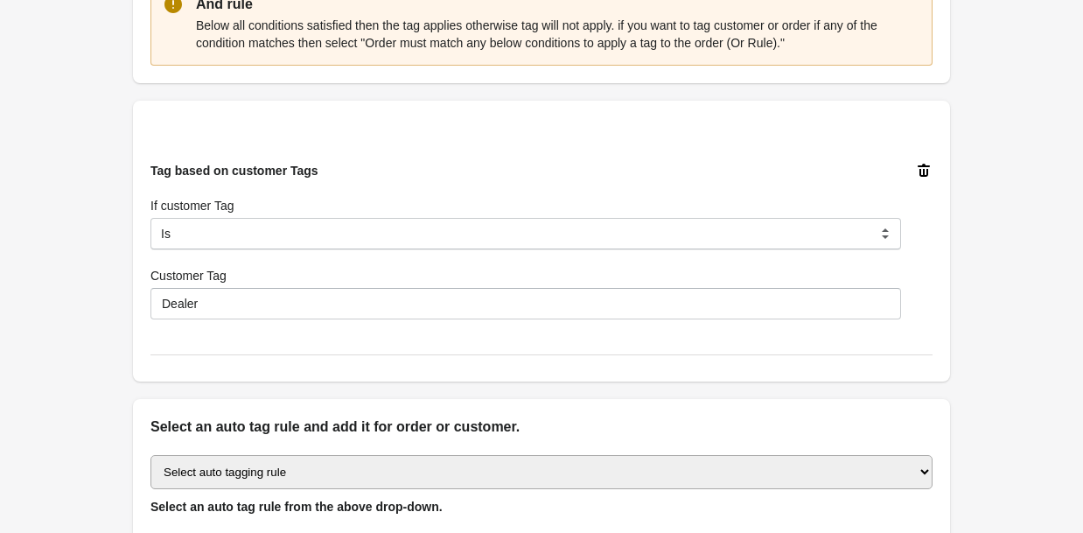
scroll to position [571, 0]
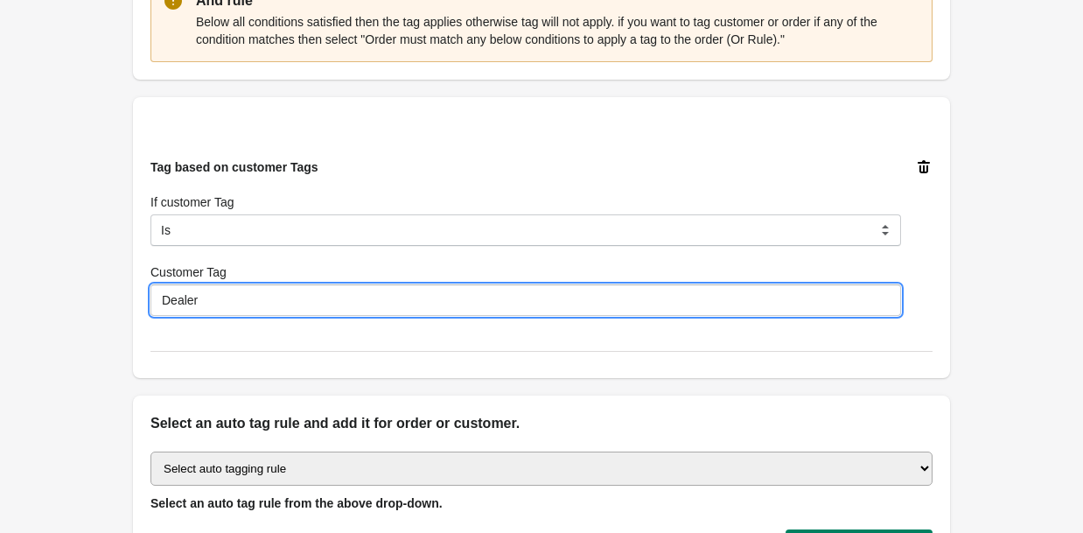
click at [301, 297] on input "Dealer" at bounding box center [525, 299] width 751 height 31
click at [332, 294] on input "Company" at bounding box center [525, 299] width 751 height 31
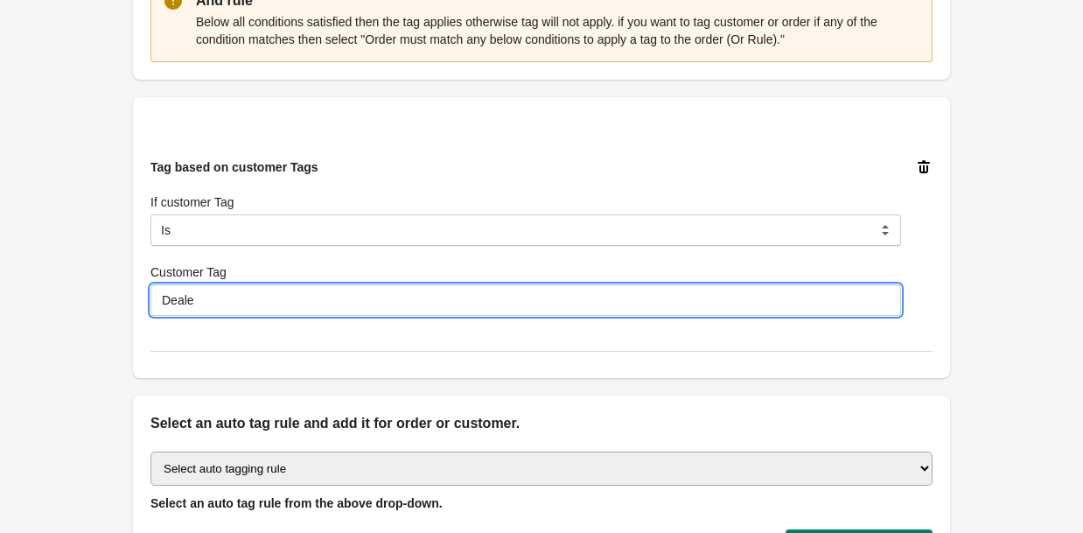
type input "Dealer"
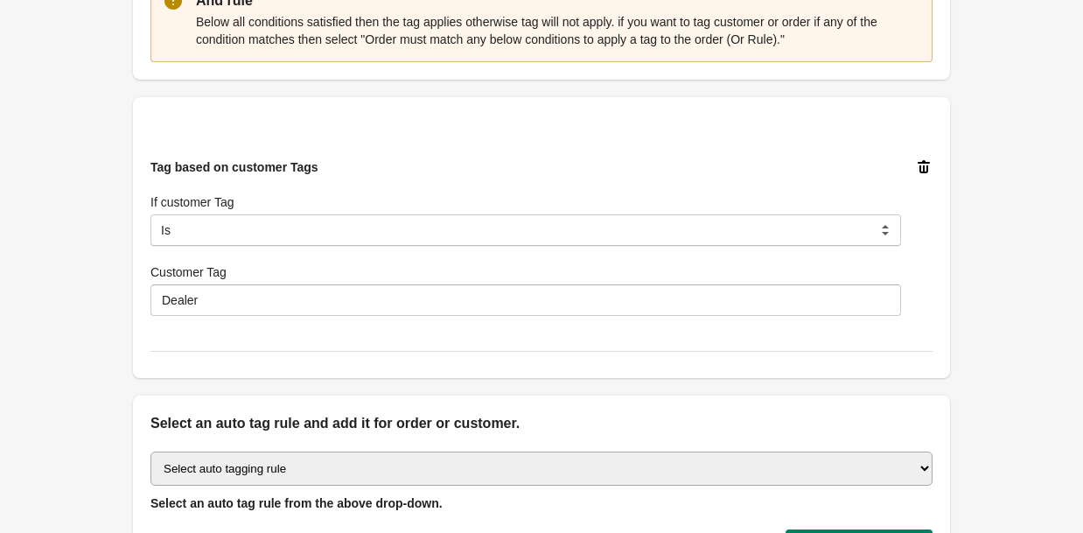
click at [418, 360] on div "Tag based on customer Tags If customer Tag Is Contain Is Not Is Not Contain Sta…" at bounding box center [541, 237] width 817 height 281
click at [423, 362] on div "Tag based on customer Tags If customer Tag Is Contain Is Not Is Not Contain Sta…" at bounding box center [541, 237] width 817 height 281
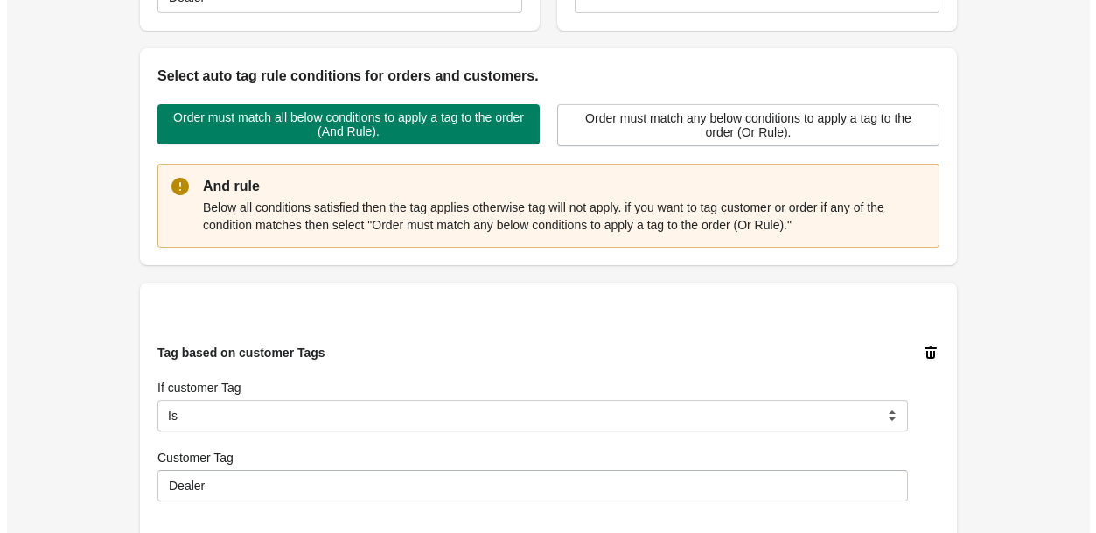
scroll to position [0, 0]
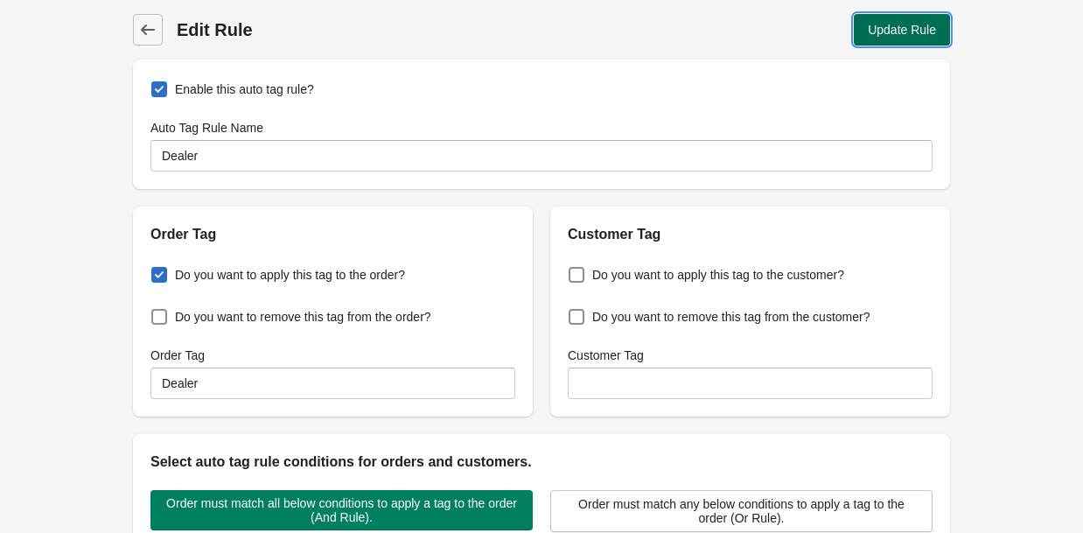
click at [916, 34] on span "Update Rule" at bounding box center [902, 30] width 68 height 14
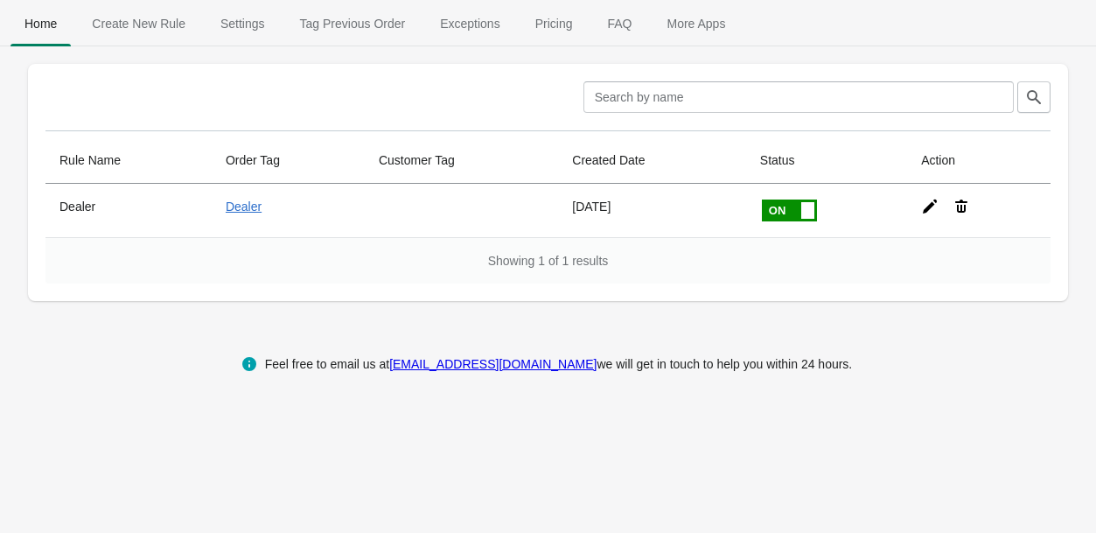
click at [115, 307] on div "Clear Rule Name Order Tag Customer Tag Created Date Status Action Dealer Dealer…" at bounding box center [548, 191] width 1096 height 255
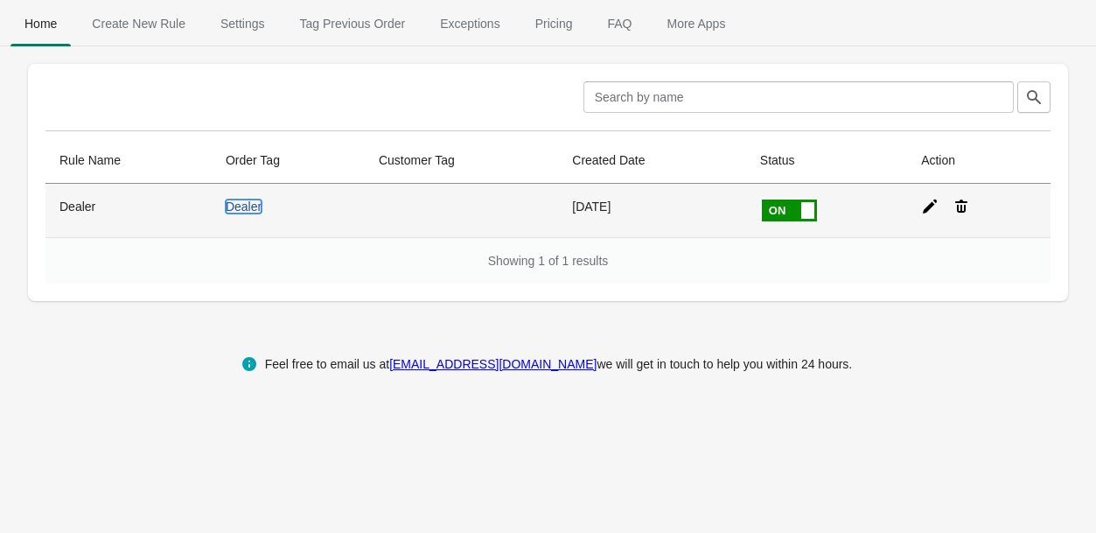
click at [234, 209] on link "Dealer" at bounding box center [244, 206] width 36 height 14
click at [928, 205] on icon at bounding box center [929, 206] width 17 height 17
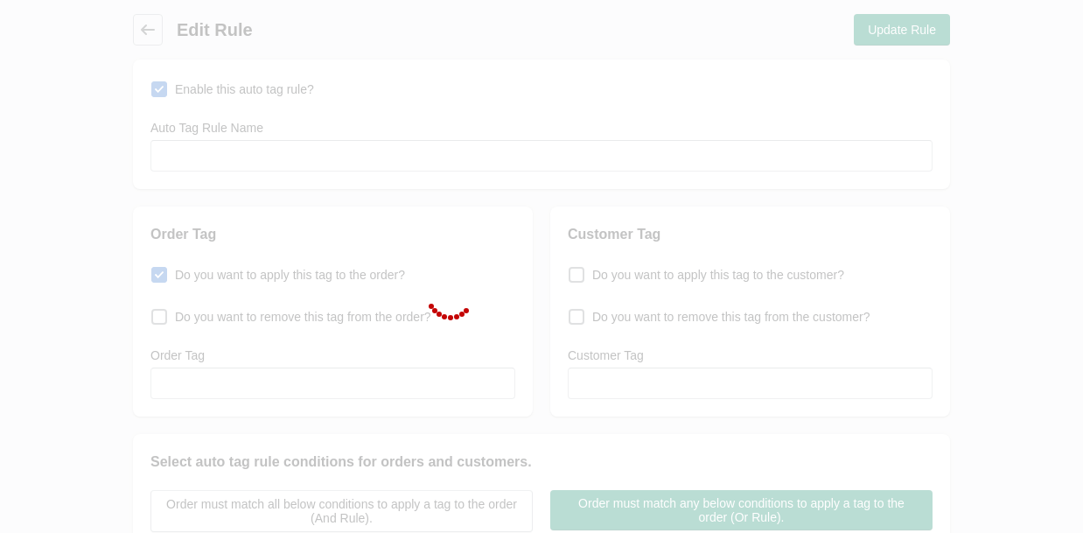
type input "Dealer"
checkbox input "true"
type input "Dealer"
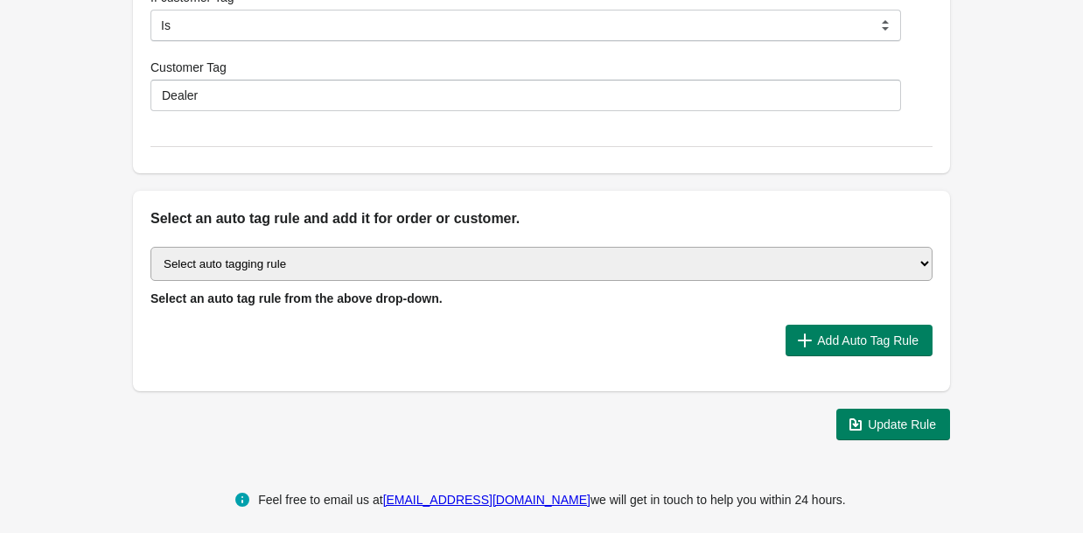
scroll to position [788, 0]
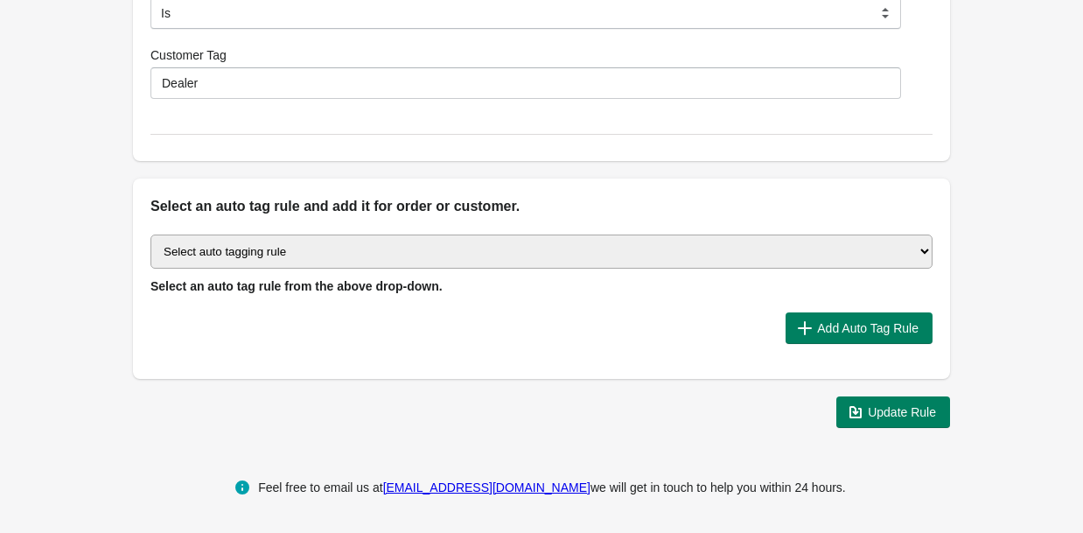
click at [611, 241] on select "Select auto tagging rule Tag by order amount Tag based on the order count (Volu…" at bounding box center [541, 251] width 782 height 34
click at [150, 234] on select "Select auto tagging rule Tag by order amount Tag based on the order count (Volu…" at bounding box center [541, 251] width 782 height 34
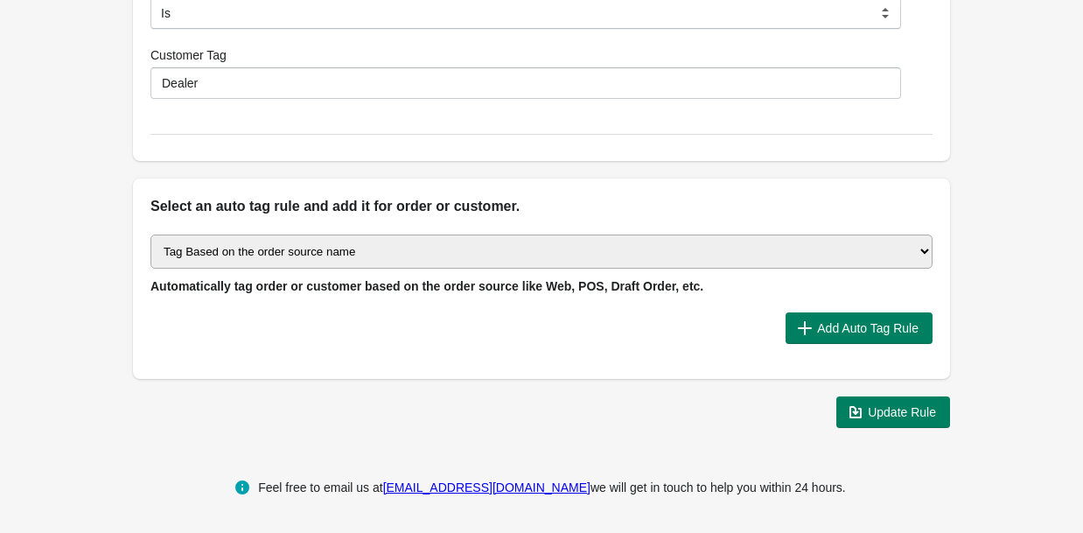
click at [381, 251] on select "Select auto tagging rule Tag by order amount Tag based on the order count (Volu…" at bounding box center [541, 251] width 782 height 34
select select "43"
click at [150, 234] on select "Select auto tagging rule Tag by order amount Tag based on the order count (Volu…" at bounding box center [541, 251] width 782 height 34
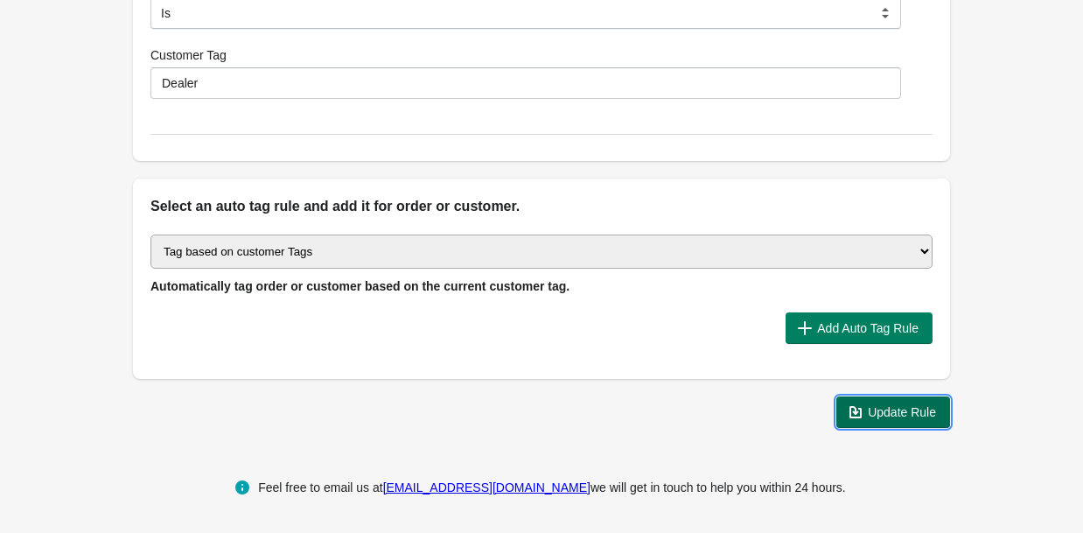
click at [892, 415] on span "Update Rule" at bounding box center [902, 412] width 68 height 14
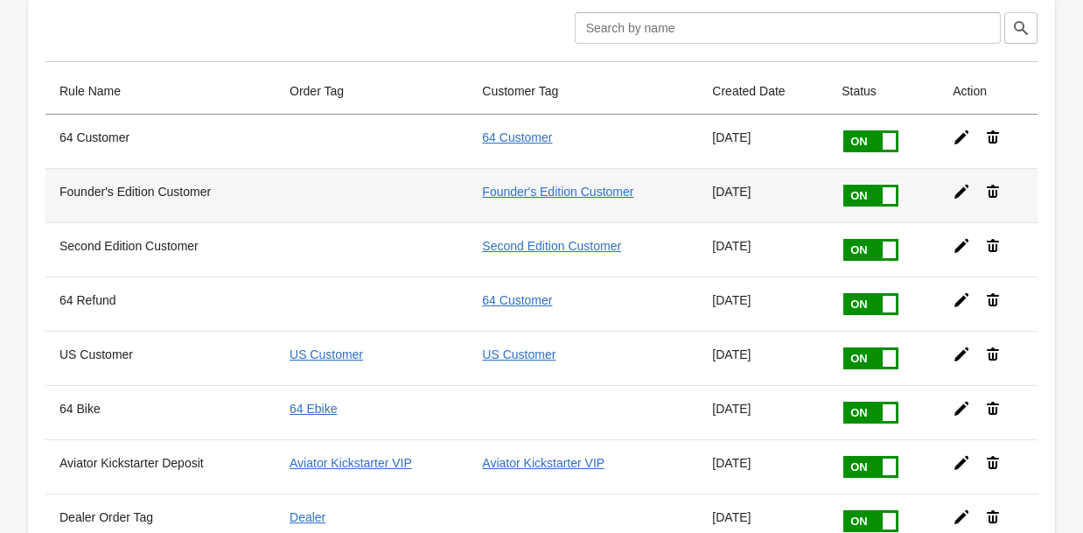
scroll to position [365, 0]
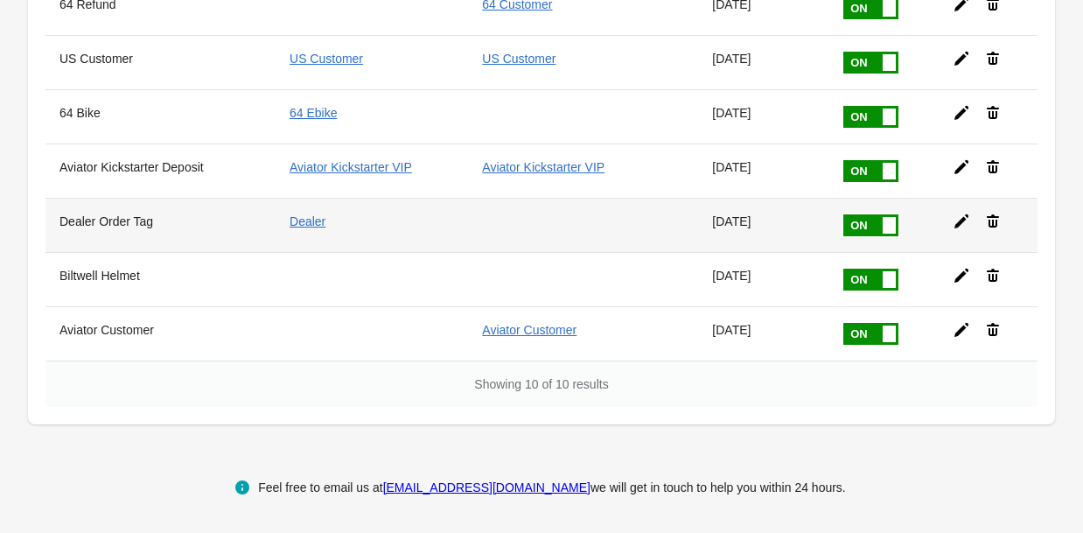
click at [960, 224] on icon at bounding box center [961, 221] width 14 height 14
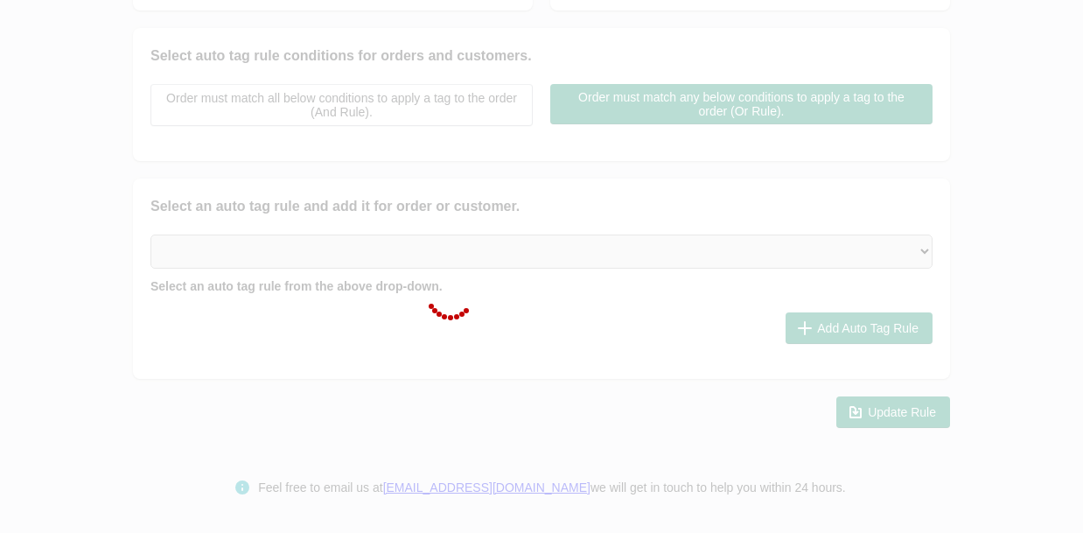
type input "Dealer Order Tag"
checkbox input "true"
type input "Dealer"
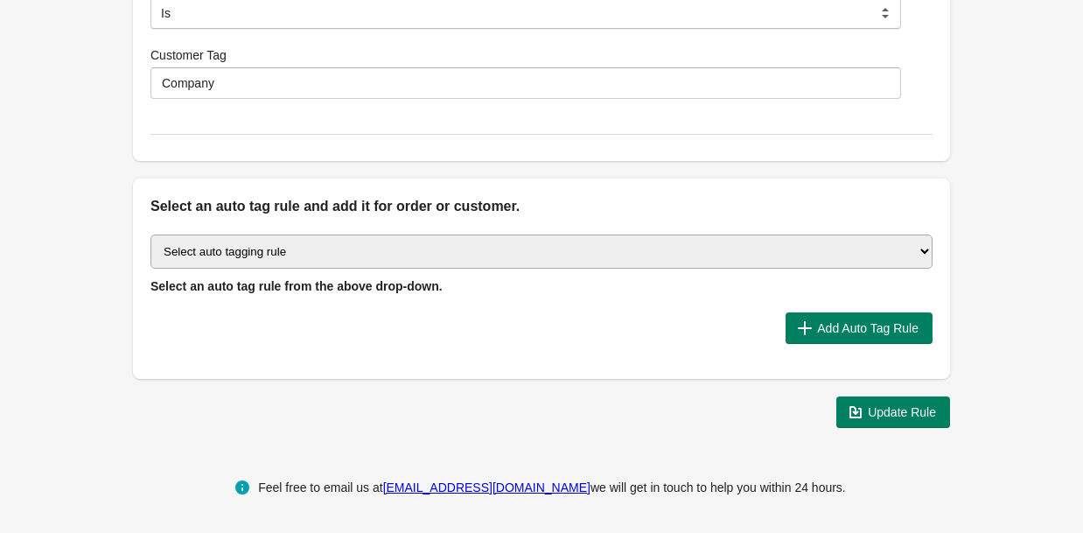
click at [600, 251] on select "Select auto tagging rule Tag by order amount Tag based on the order count (Volu…" at bounding box center [541, 251] width 782 height 34
select select "43"
click at [150, 234] on select "Select auto tagging rule Tag by order amount Tag based on the order count (Volu…" at bounding box center [541, 251] width 782 height 34
click at [500, 340] on div at bounding box center [460, 327] width 621 height 31
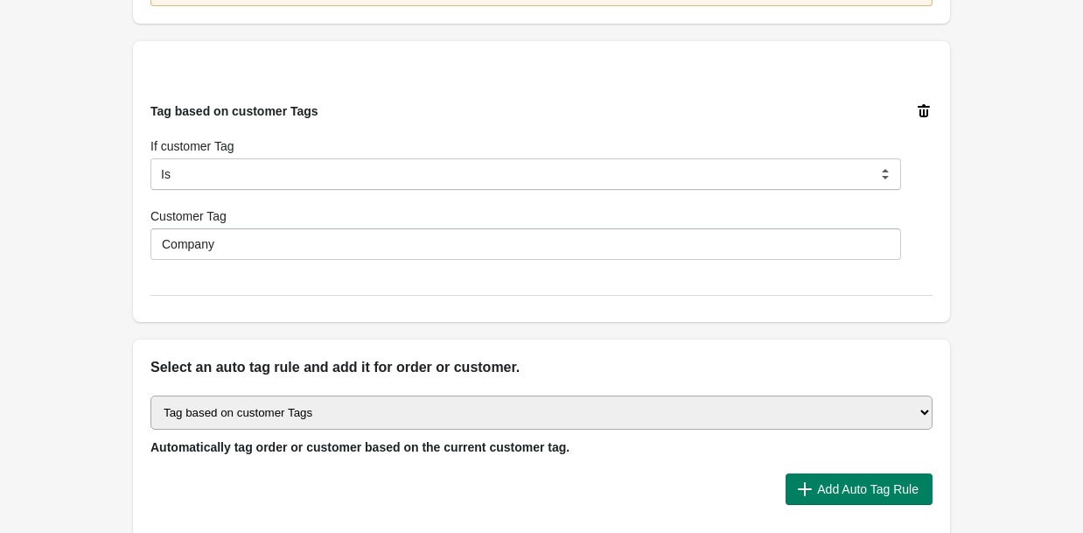
scroll to position [570, 0]
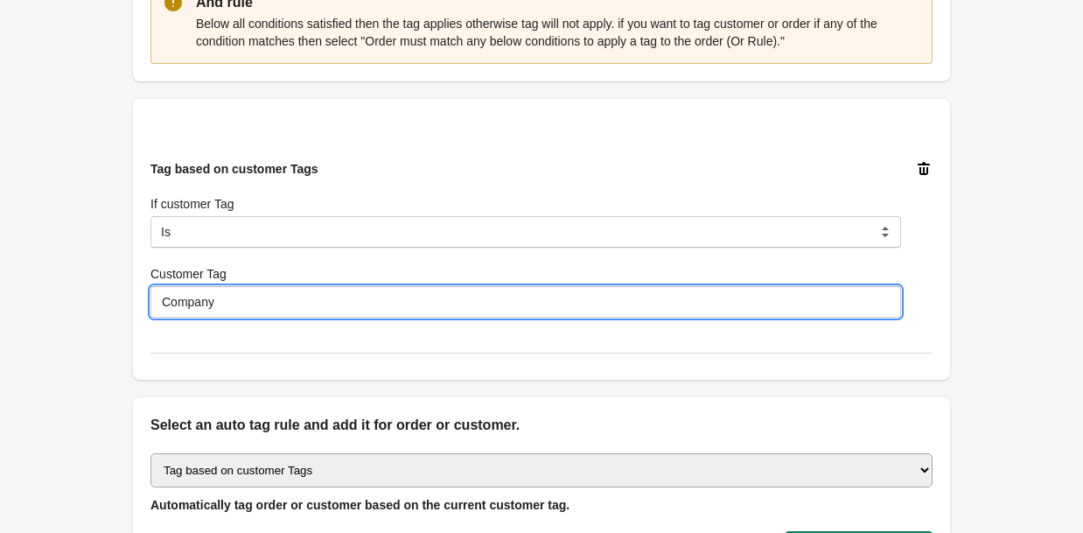
click at [223, 303] on input "Company" at bounding box center [525, 301] width 751 height 31
type input "Dealer"
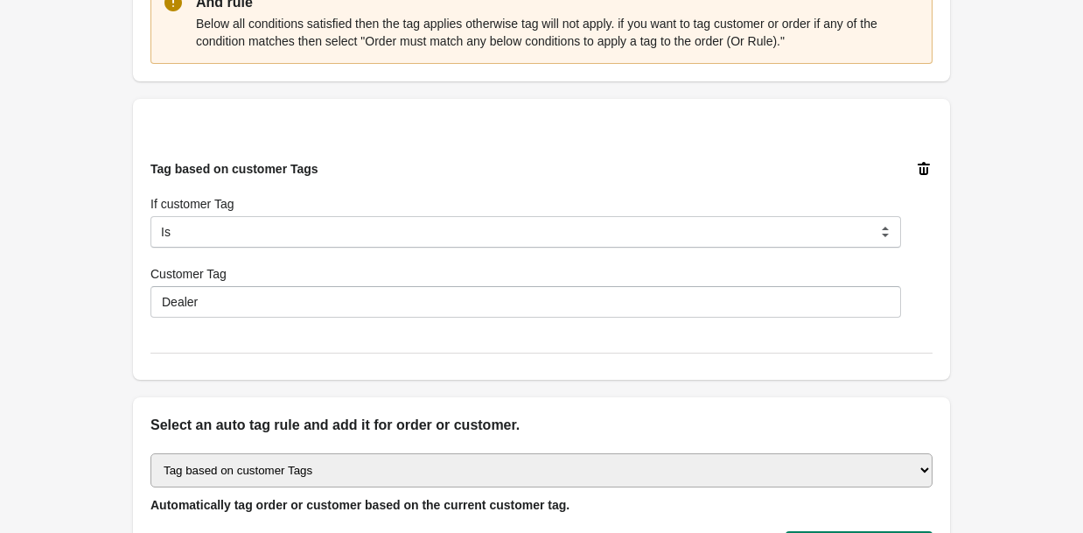
click at [111, 236] on div "Back Edit Rule Update Rule Enable this auto tag rule? Auto Tag Rule Name Dealer…" at bounding box center [541, 45] width 873 height 1230
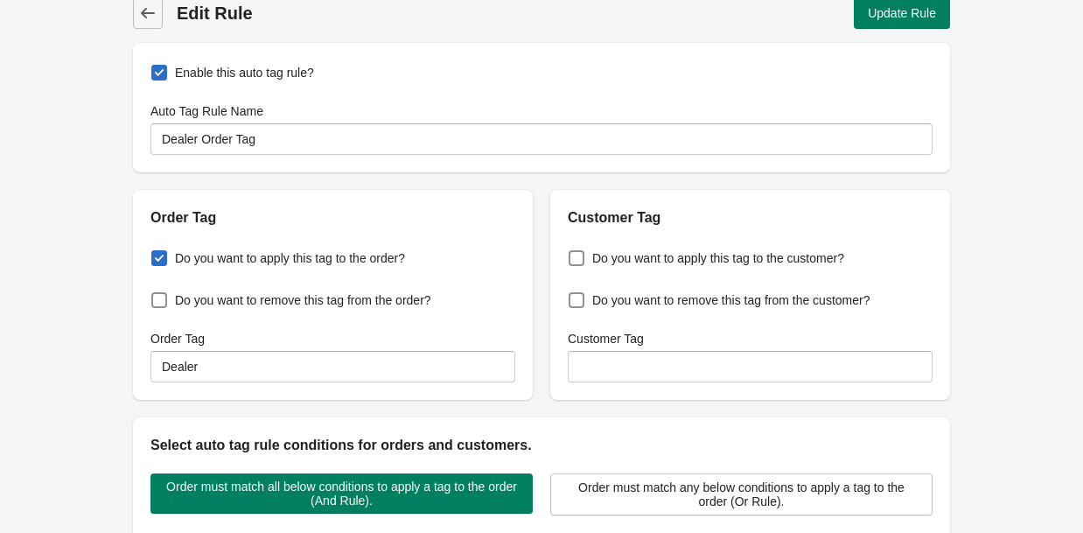
scroll to position [0, 0]
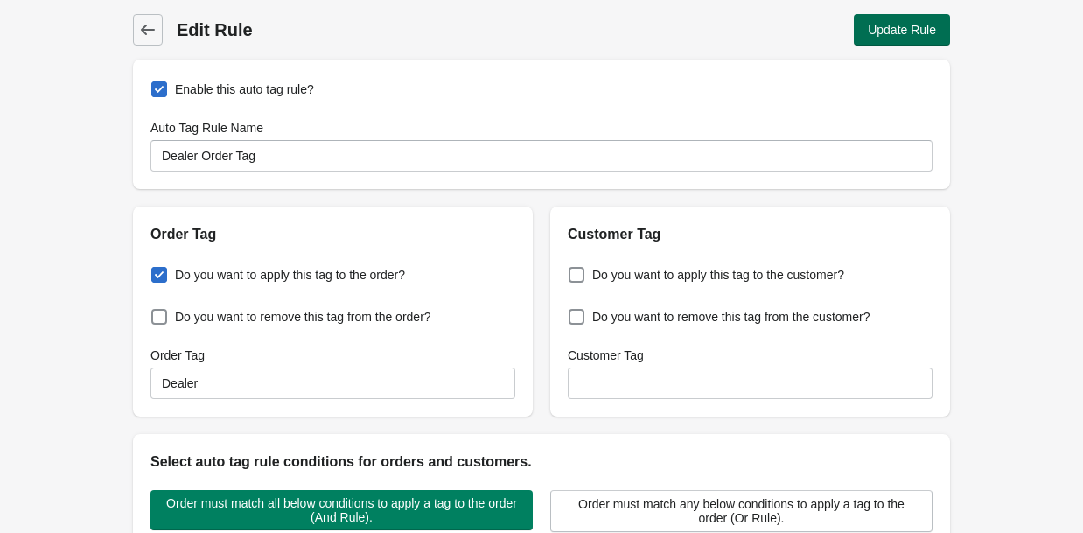
click at [895, 29] on span "Update Rule" at bounding box center [902, 30] width 68 height 14
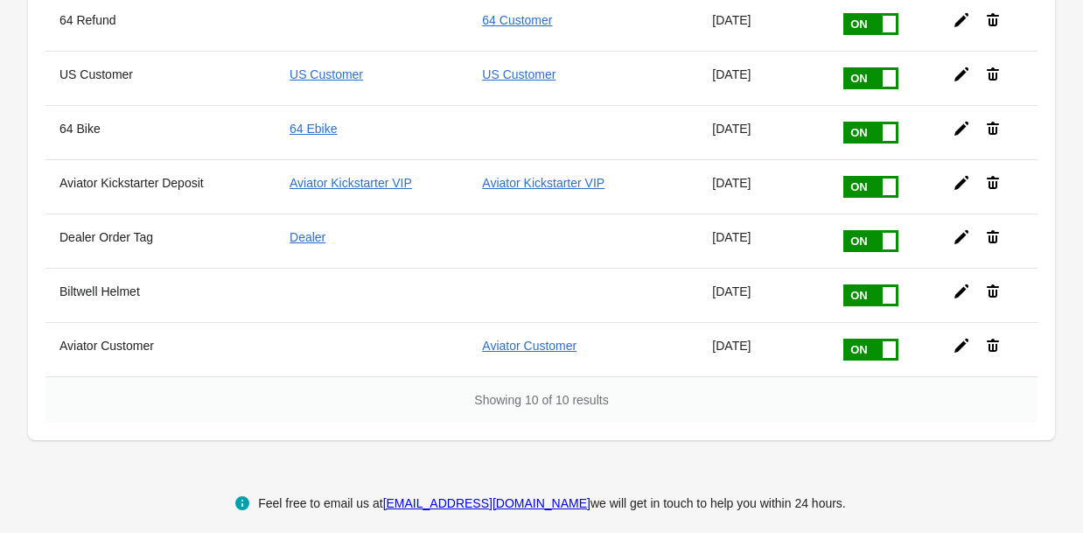
scroll to position [365, 0]
